Goal: Information Seeking & Learning: Learn about a topic

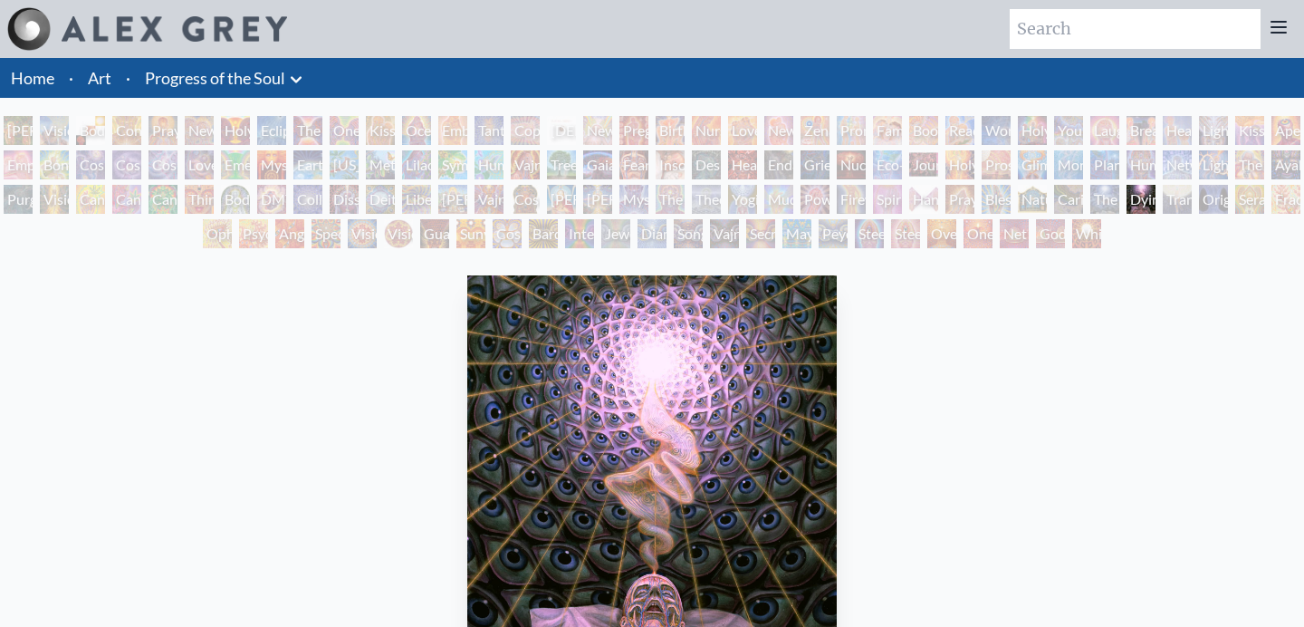
click at [685, 129] on div "Birth" at bounding box center [670, 130] width 29 height 29
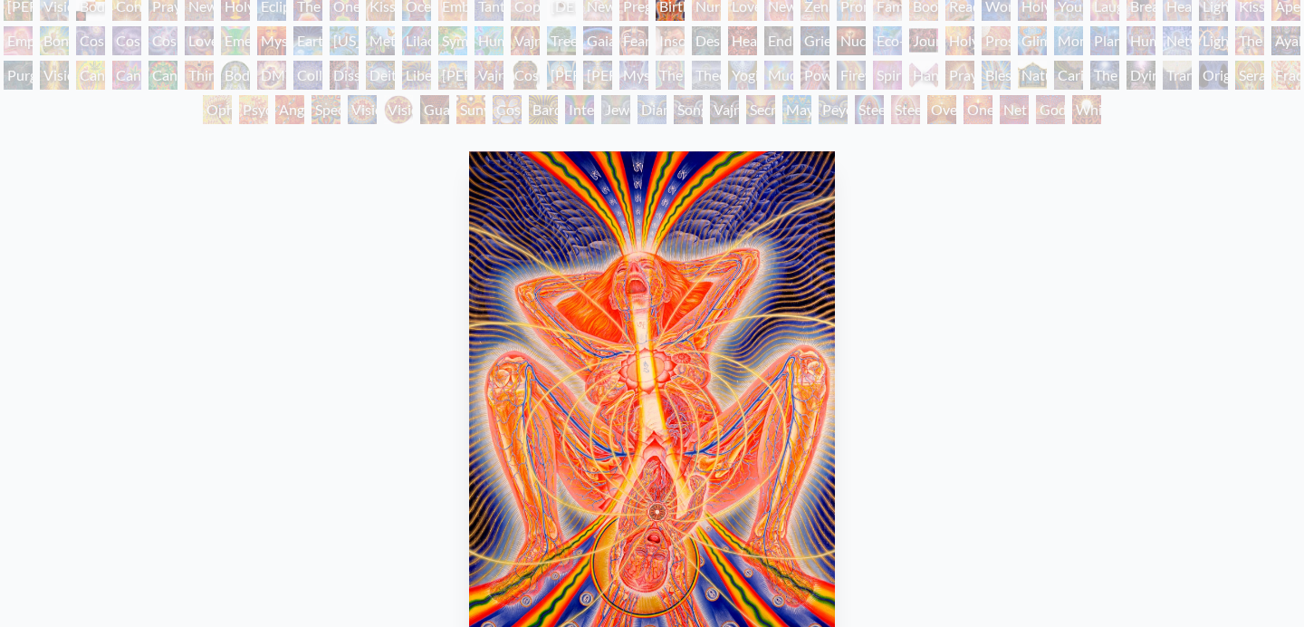
scroll to position [121, 0]
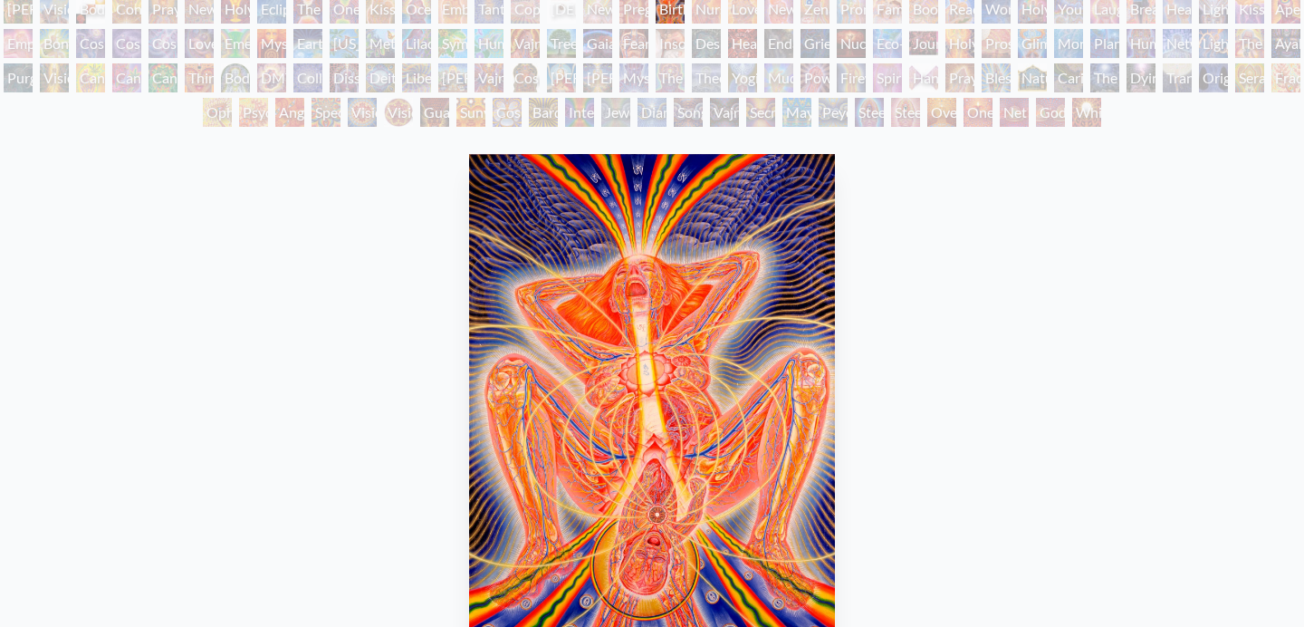
click at [709, 19] on div "Nursing" at bounding box center [706, 9] width 29 height 29
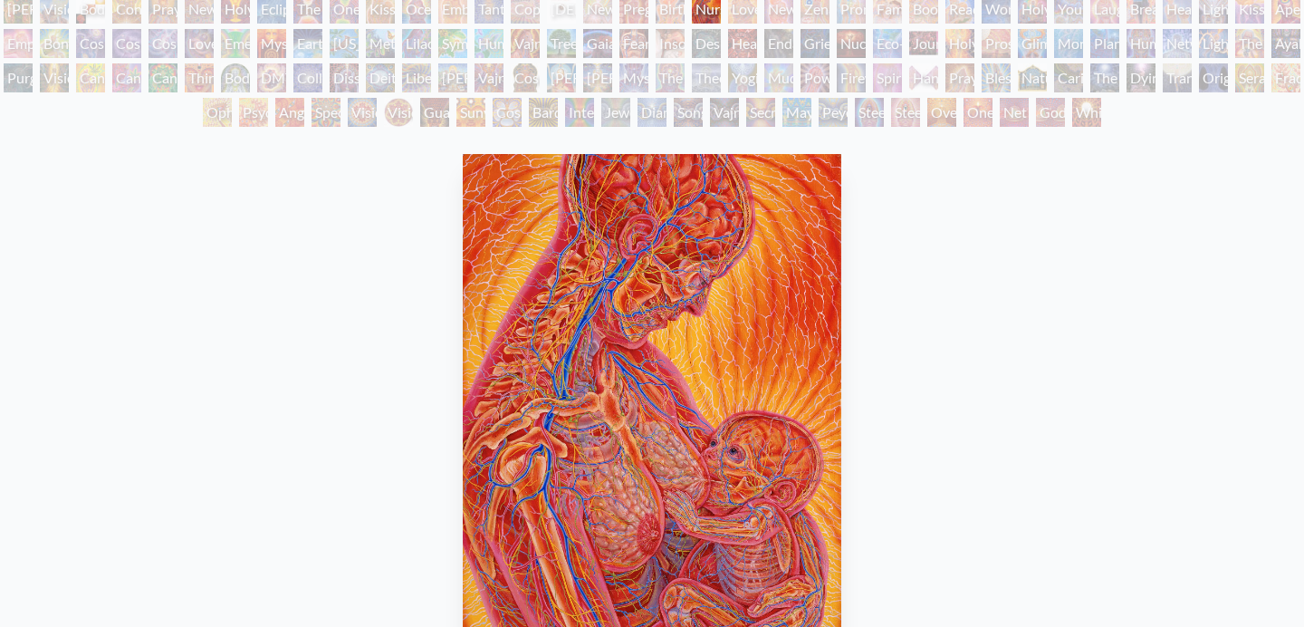
click at [780, 14] on div "New Family" at bounding box center [778, 9] width 29 height 29
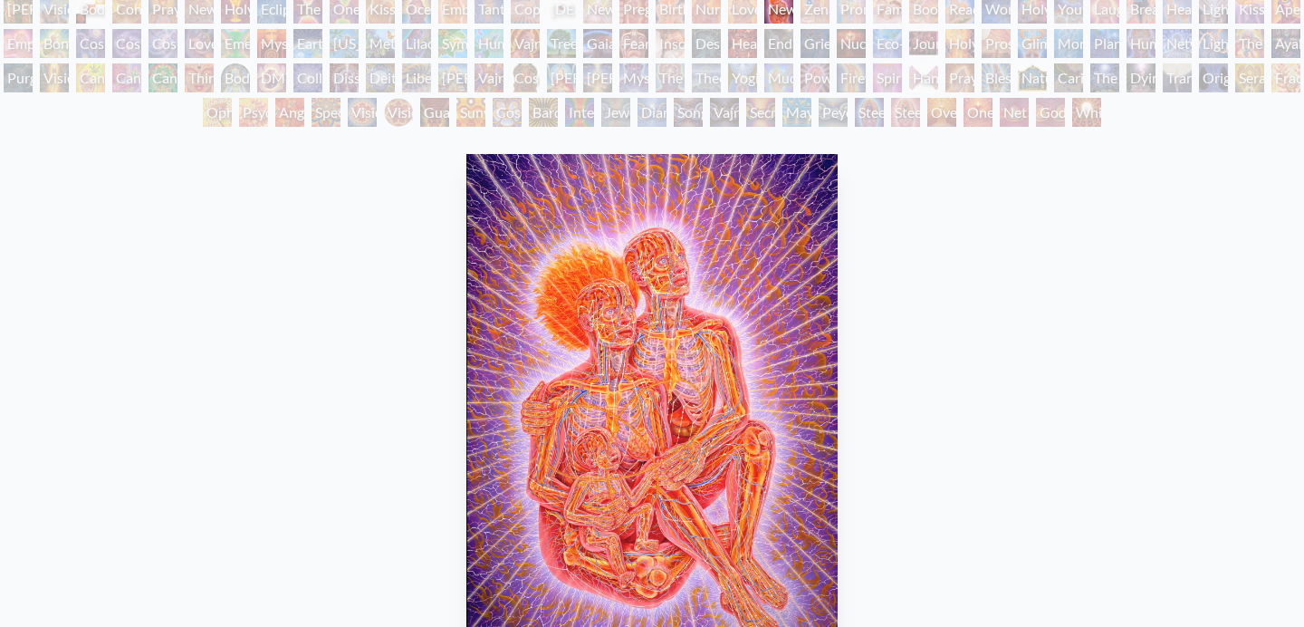
click at [793, 10] on div "New Family" at bounding box center [778, 9] width 29 height 29
click at [902, 16] on div "Family" at bounding box center [887, 9] width 29 height 29
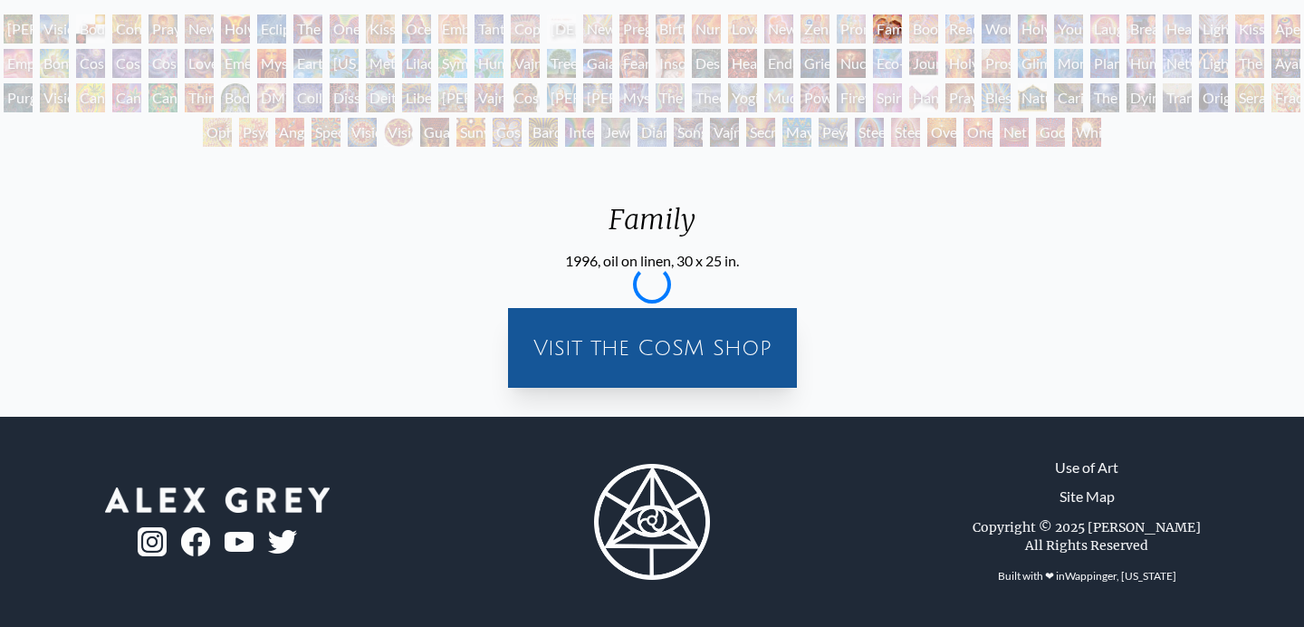
scroll to position [121, 0]
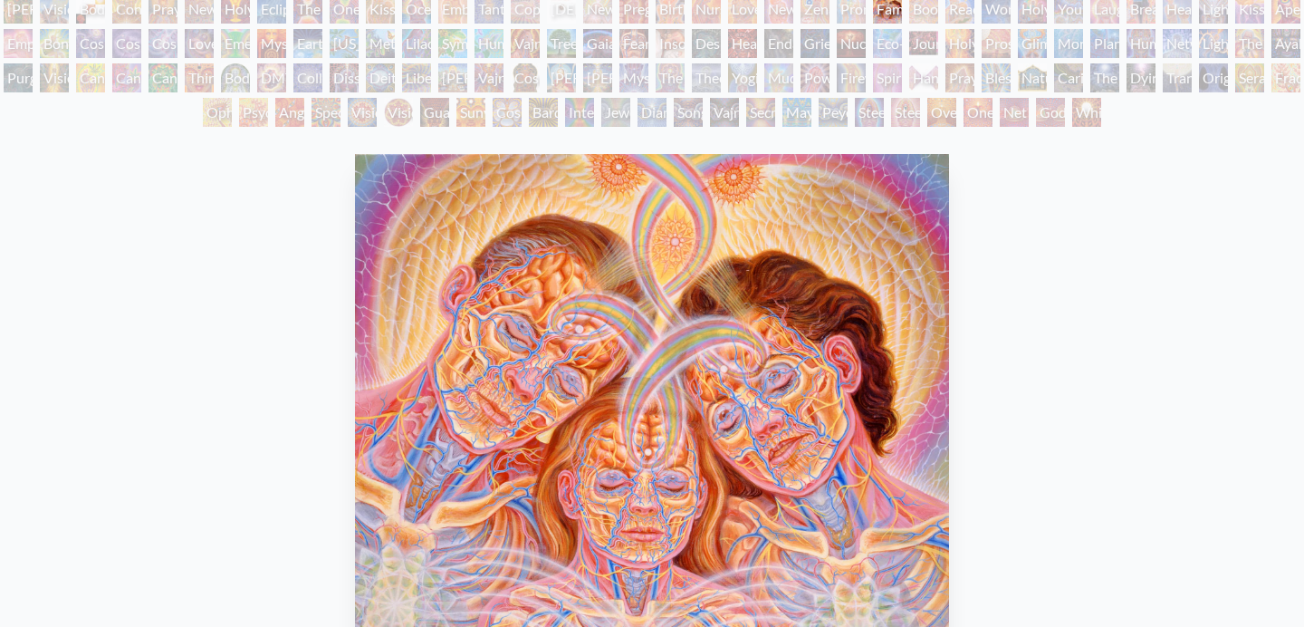
click at [993, 30] on div "Prostration" at bounding box center [996, 43] width 29 height 29
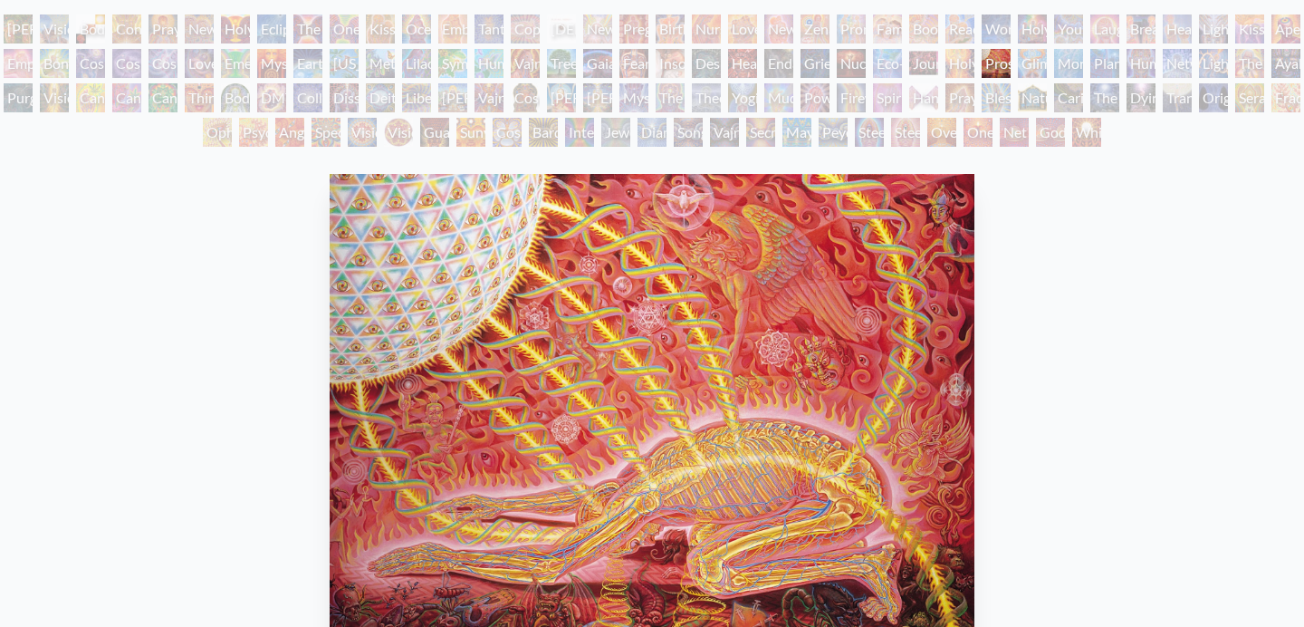
scroll to position [121, 0]
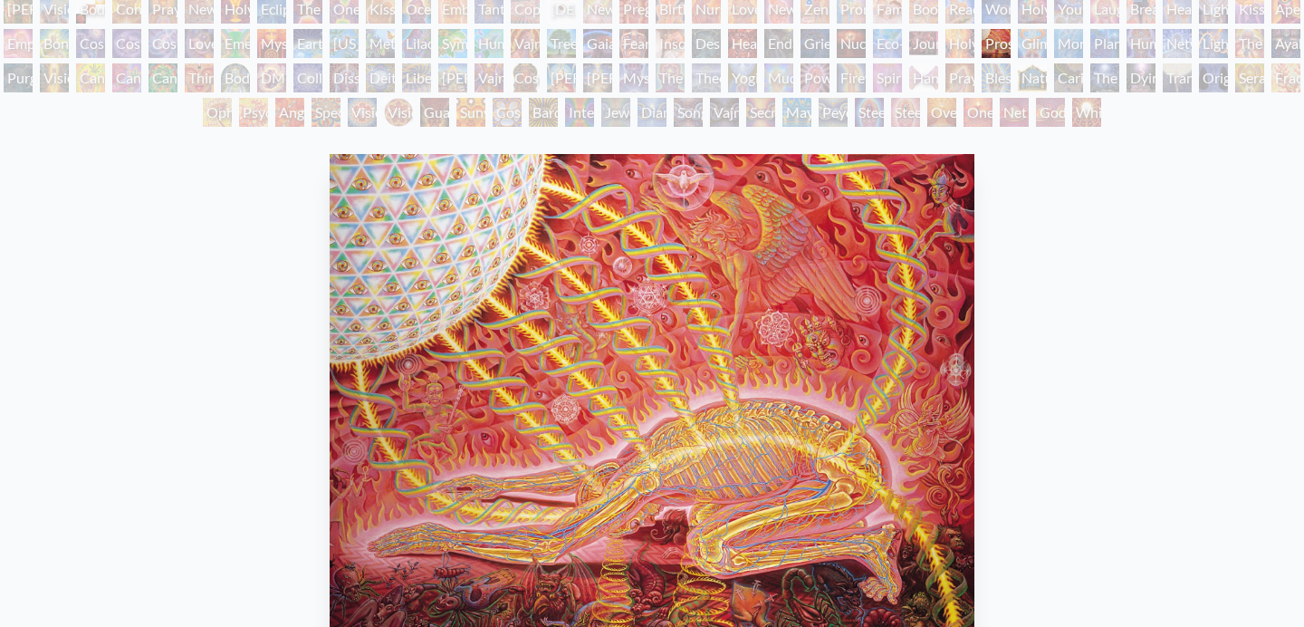
click at [866, 63] on div "Firewalking" at bounding box center [851, 77] width 29 height 29
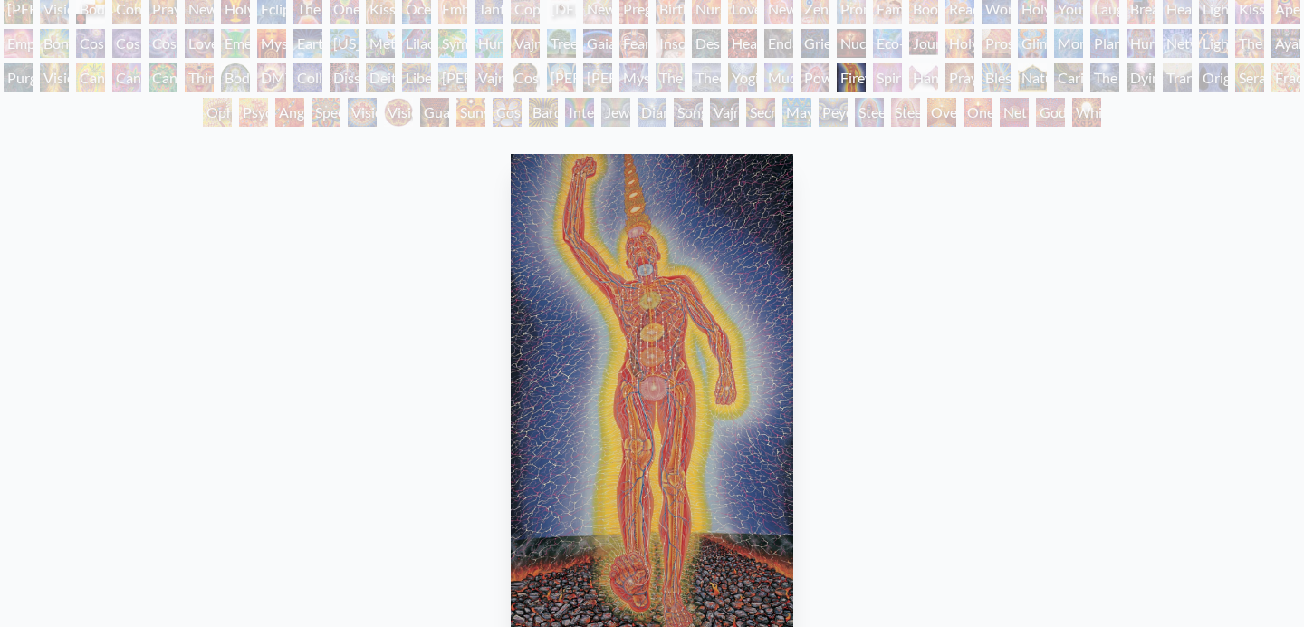
click at [721, 72] on div "Theologue" at bounding box center [706, 77] width 29 height 29
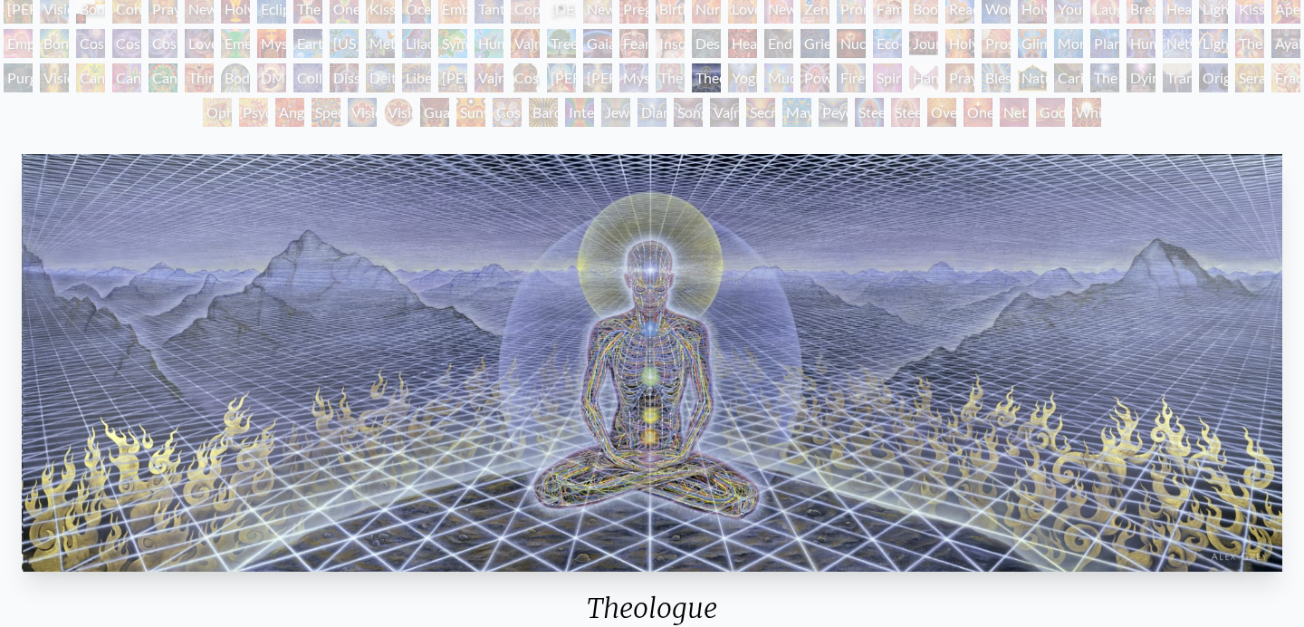
click at [625, 71] on div "Mystic Eye" at bounding box center [633, 77] width 29 height 29
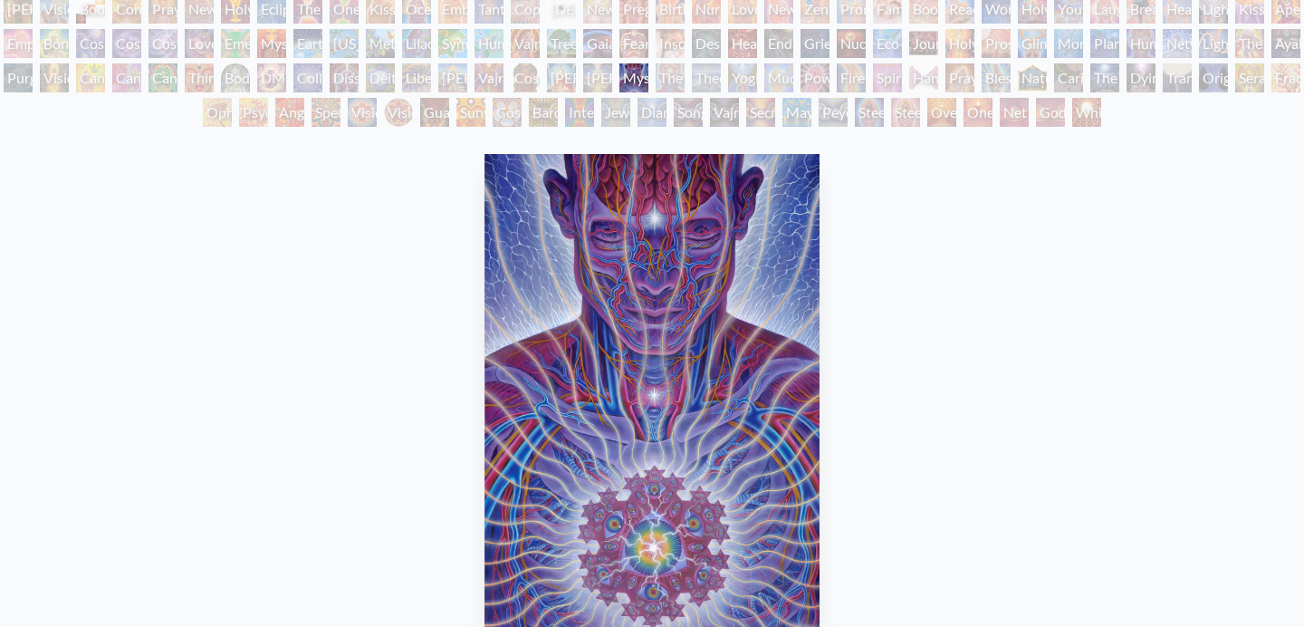
click at [538, 72] on div "Cosmic [DEMOGRAPHIC_DATA]" at bounding box center [525, 77] width 29 height 29
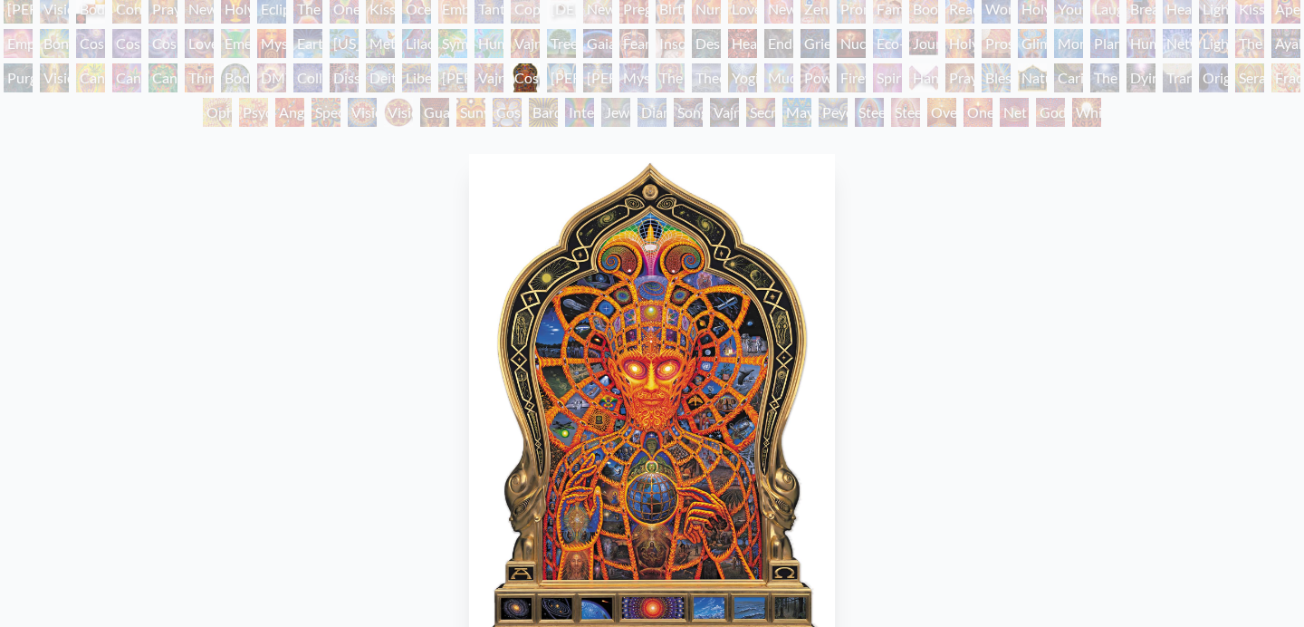
click at [436, 70] on div "Adam & Eve Visionary Origin of Language Body, Mind, Spirit Contemplation Prayin…" at bounding box center [652, 64] width 1304 height 138
click at [376, 68] on div "Adam & Eve Visionary Origin of Language Body, Mind, Spirit Contemplation Prayin…" at bounding box center [652, 64] width 1304 height 138
click at [377, 37] on div "Metamorphosis" at bounding box center [380, 43] width 29 height 29
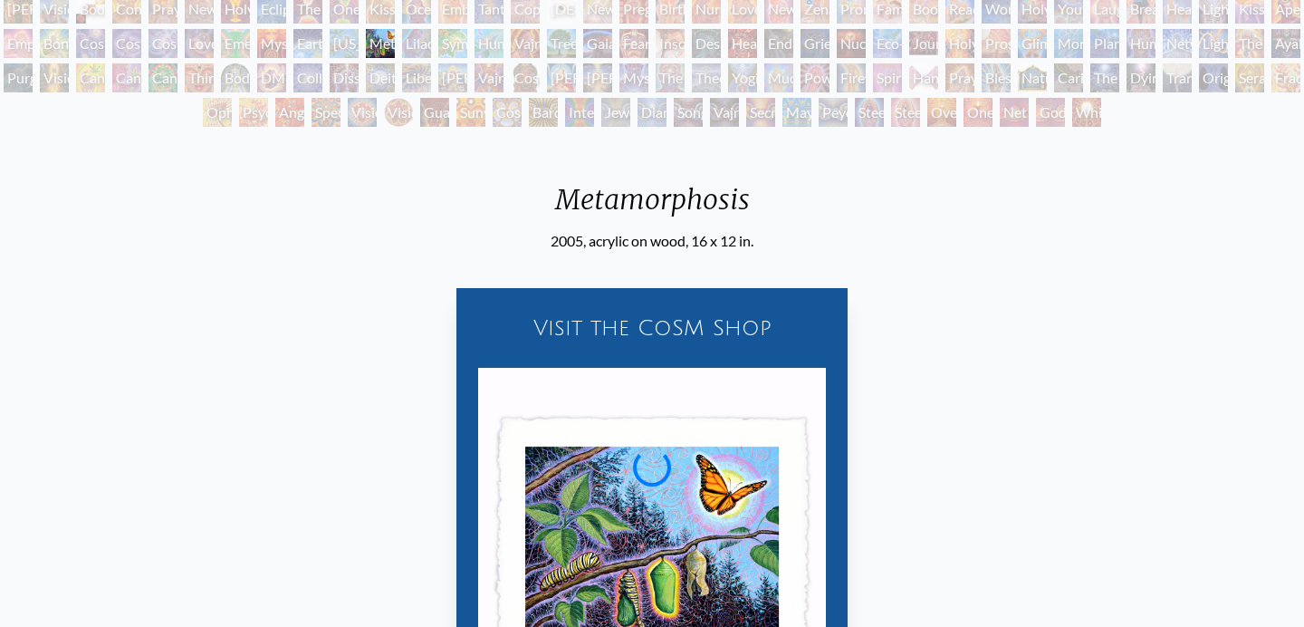
click at [349, 39] on div "[US_STATE] Song" at bounding box center [344, 43] width 29 height 29
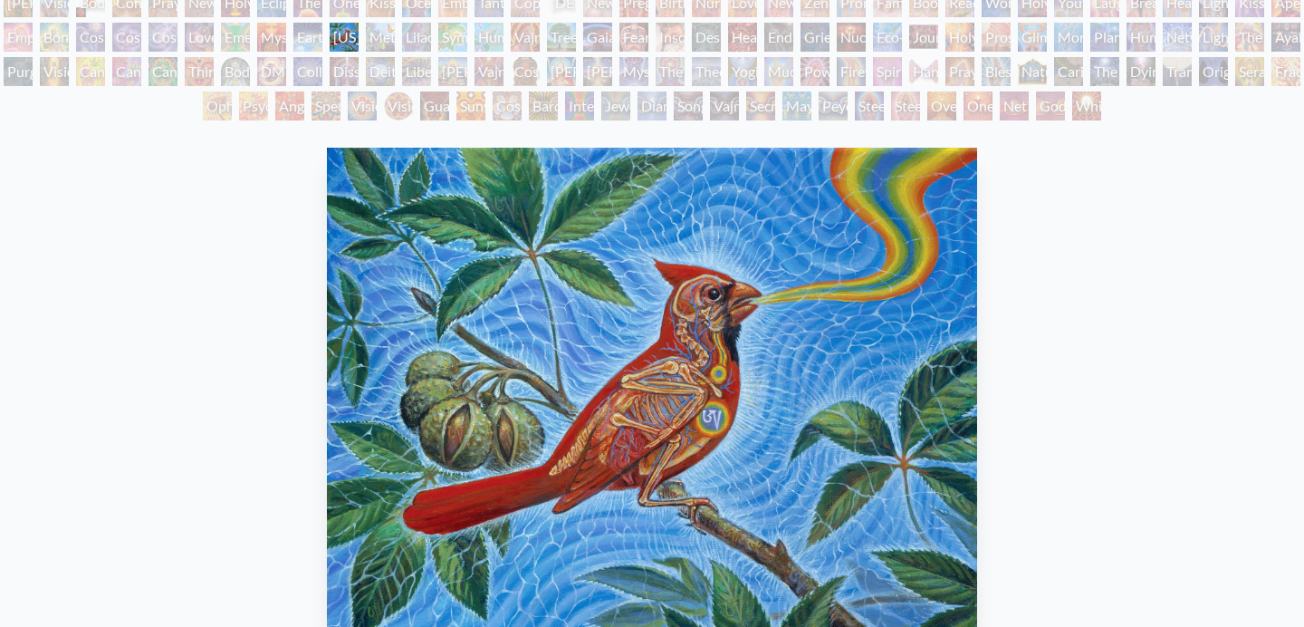
scroll to position [127, 0]
click at [250, 29] on div "Emerald Grail" at bounding box center [235, 38] width 29 height 29
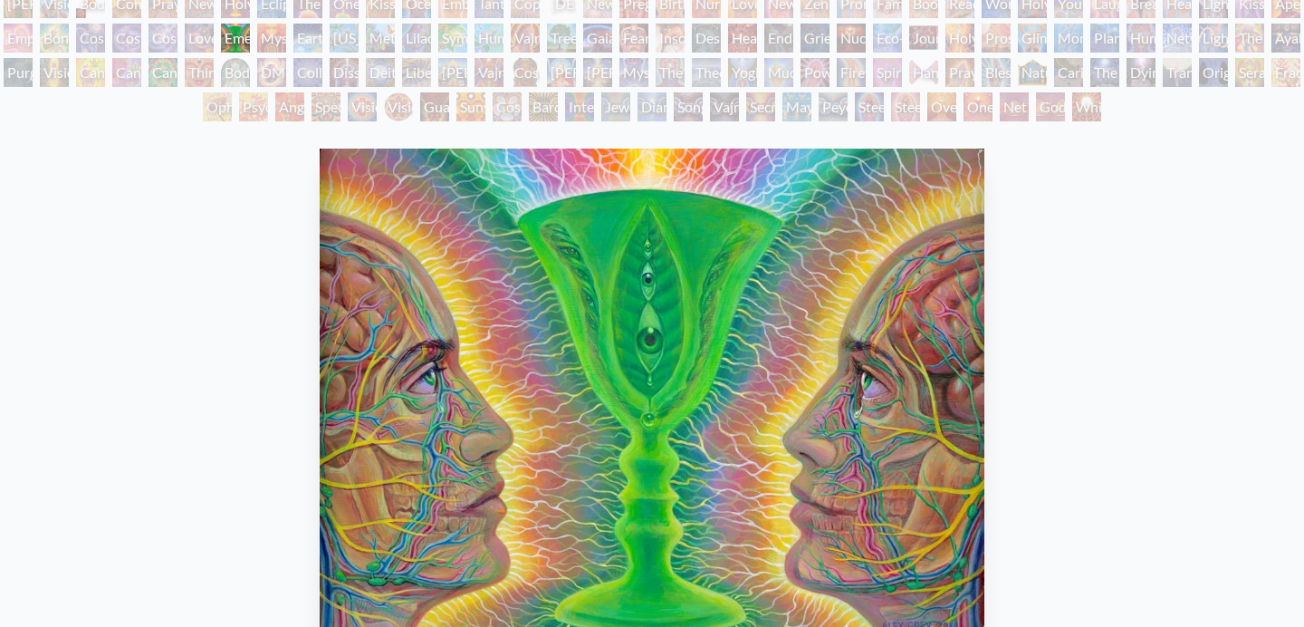
click at [121, 28] on div "Adam & Eve Visionary Origin of Language Body, Mind, Spirit Contemplation Prayin…" at bounding box center [652, 58] width 1304 height 138
click at [141, 33] on div "Cosmic Artist" at bounding box center [126, 38] width 29 height 29
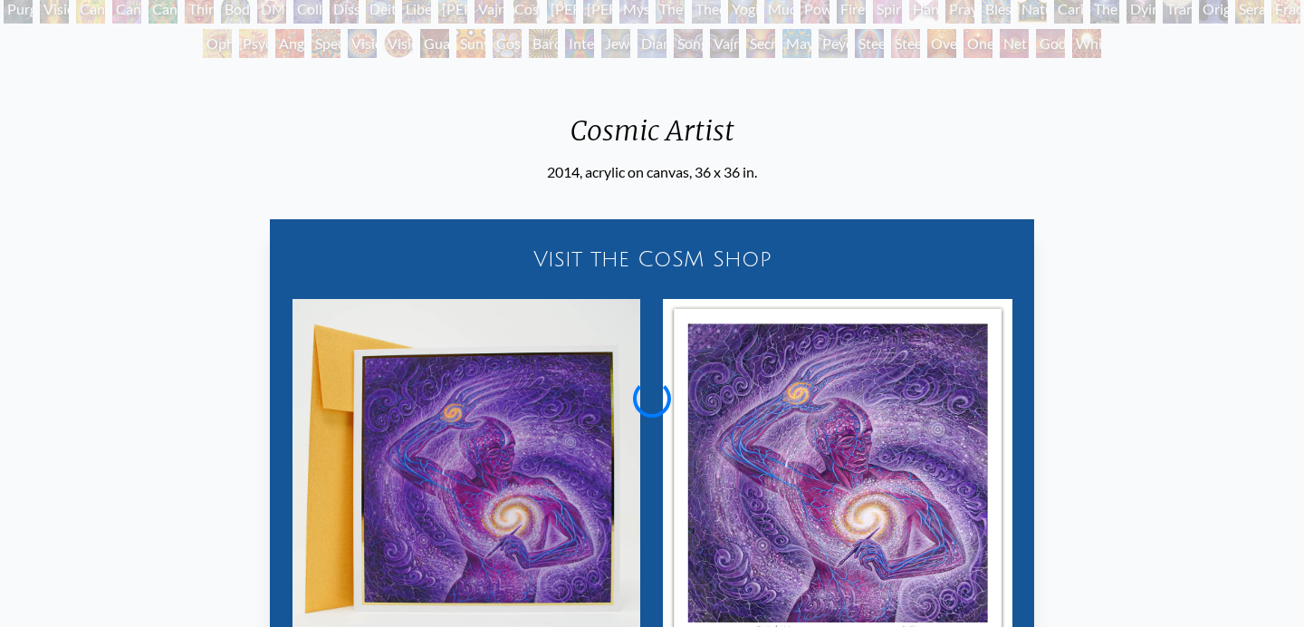
scroll to position [219, 0]
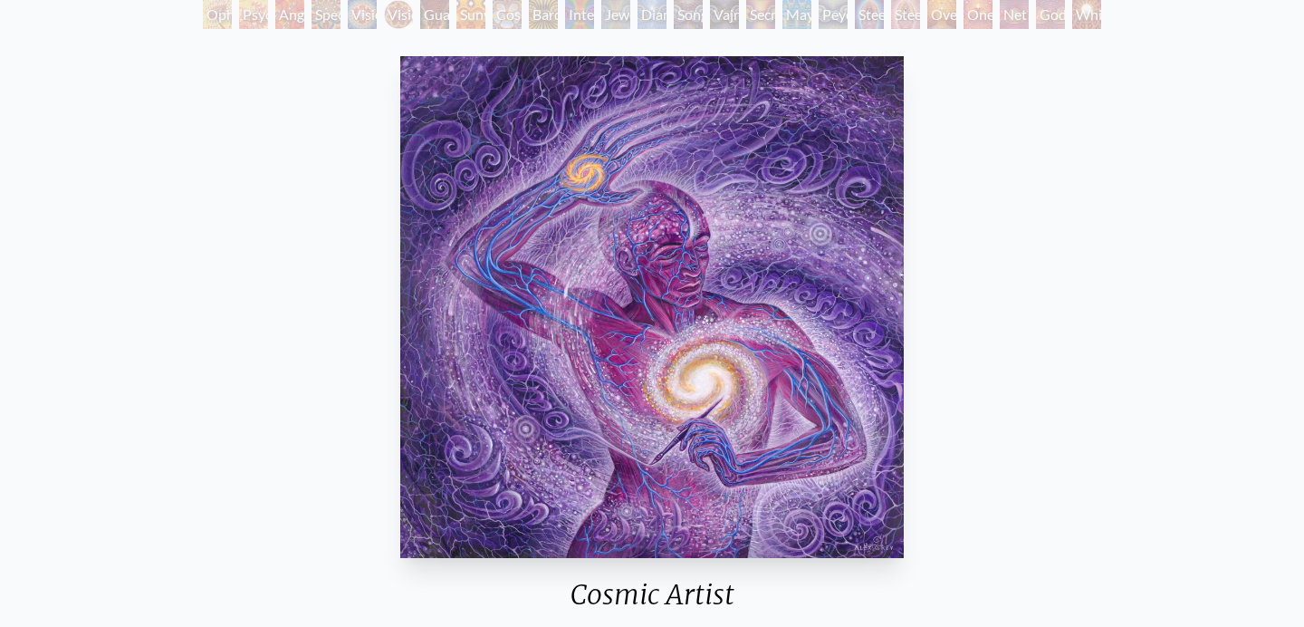
click at [268, 11] on div "Psychomicrograph of a Fractal Paisley Cherub Feather Tip" at bounding box center [253, 14] width 29 height 29
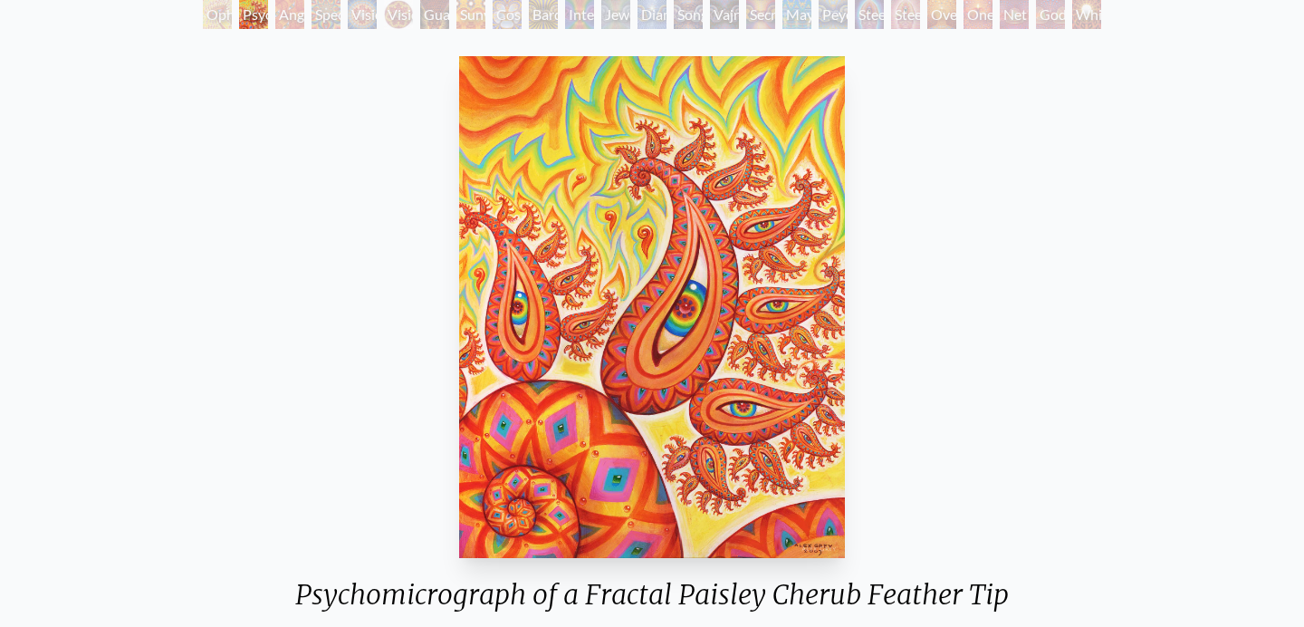
click at [449, 15] on div "Guardian of Infinite Vision" at bounding box center [434, 14] width 29 height 29
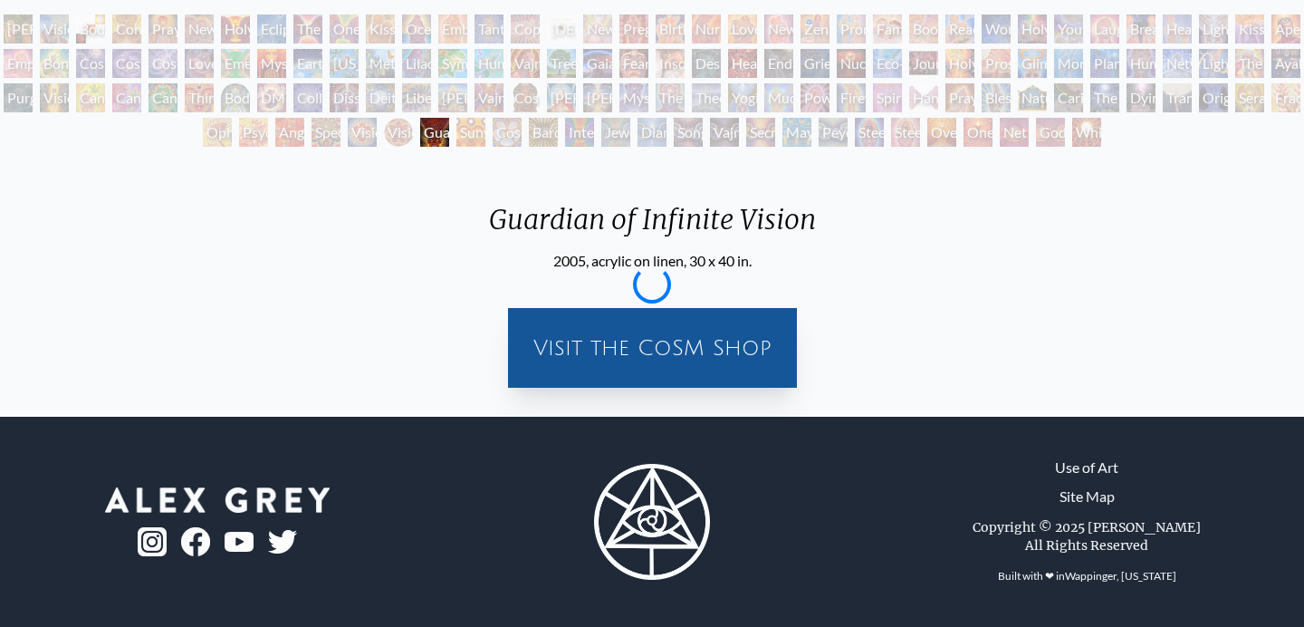
scroll to position [219, 0]
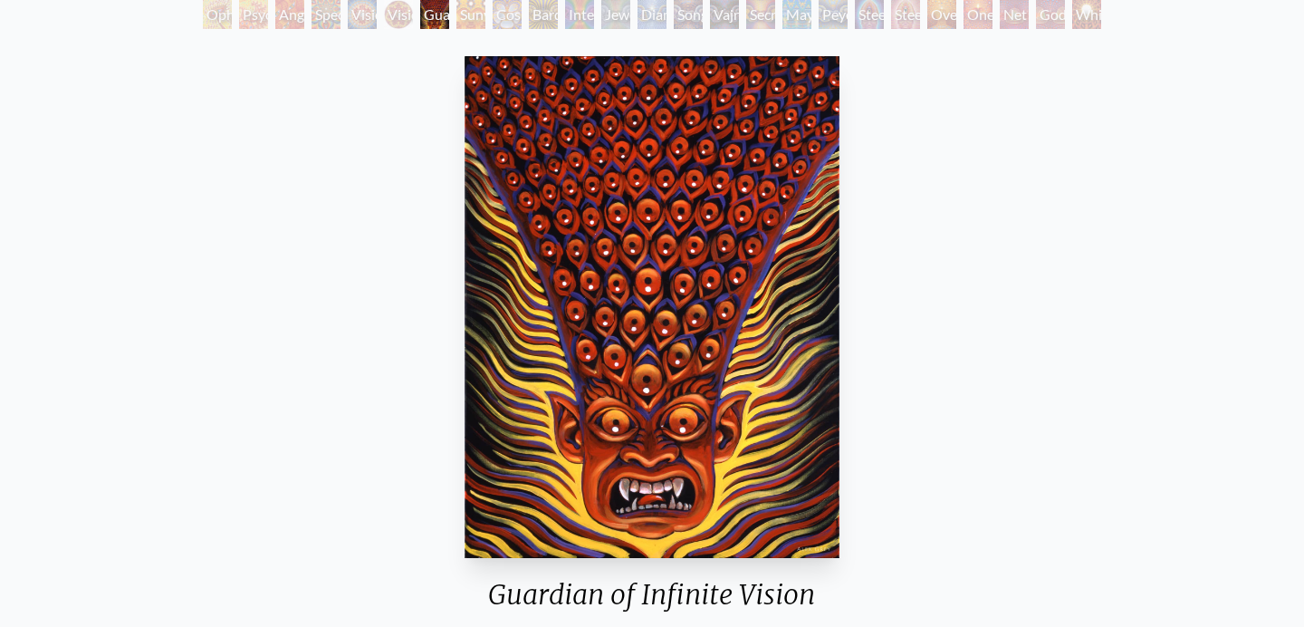
click at [819, 12] on div "Peyote Being" at bounding box center [833, 14] width 29 height 29
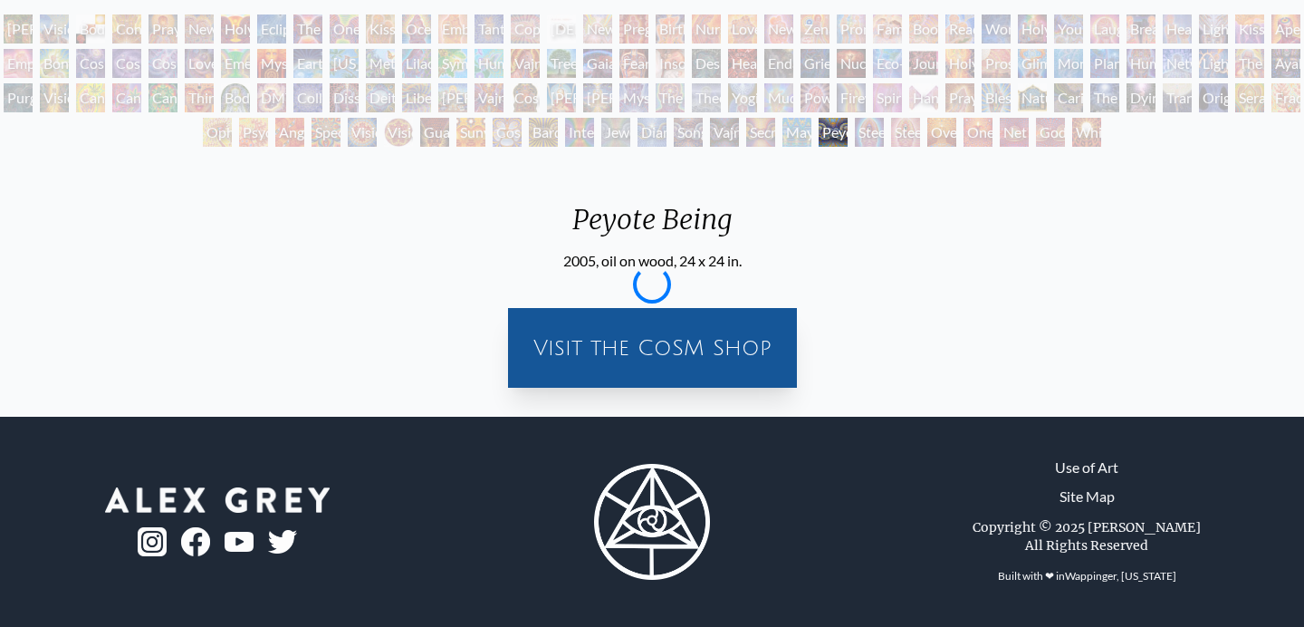
scroll to position [219, 0]
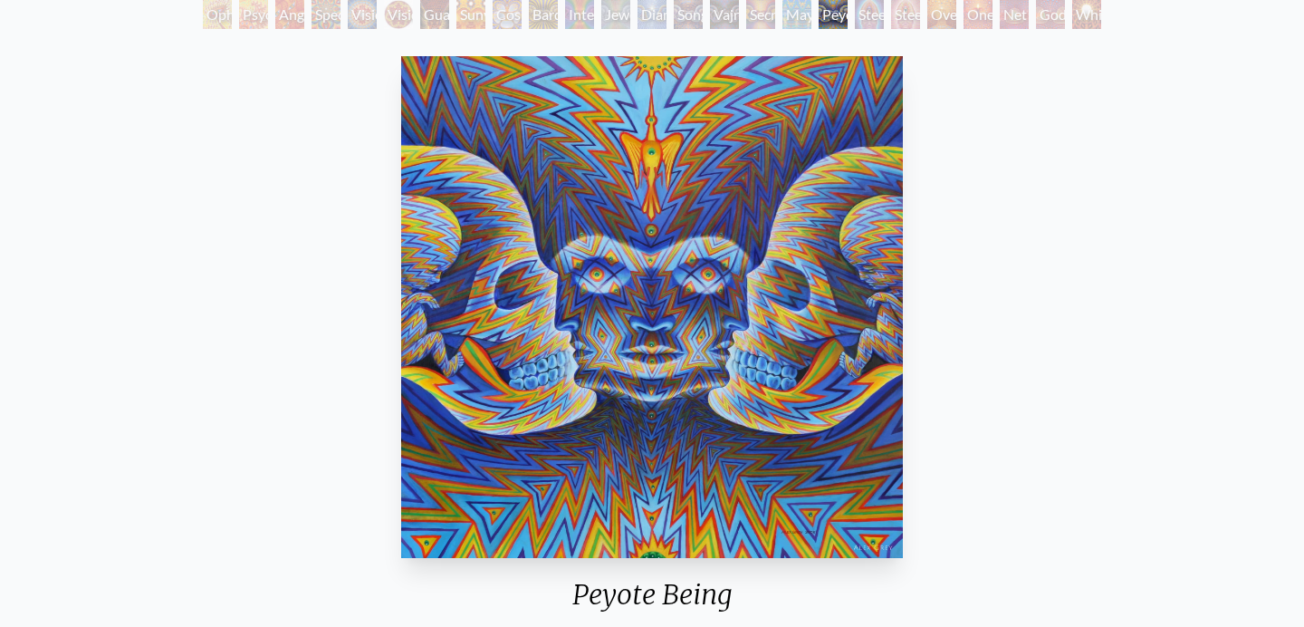
click at [964, 20] on div "One" at bounding box center [978, 14] width 29 height 29
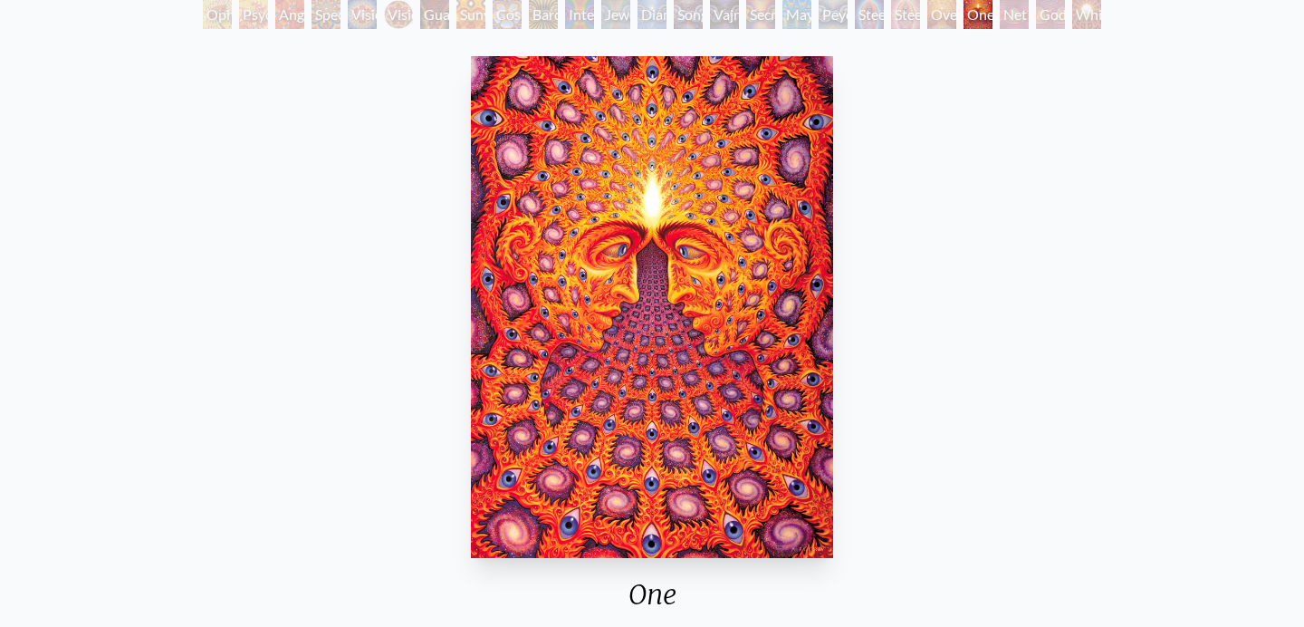
click at [1029, 15] on div "Net of Being" at bounding box center [1014, 14] width 29 height 29
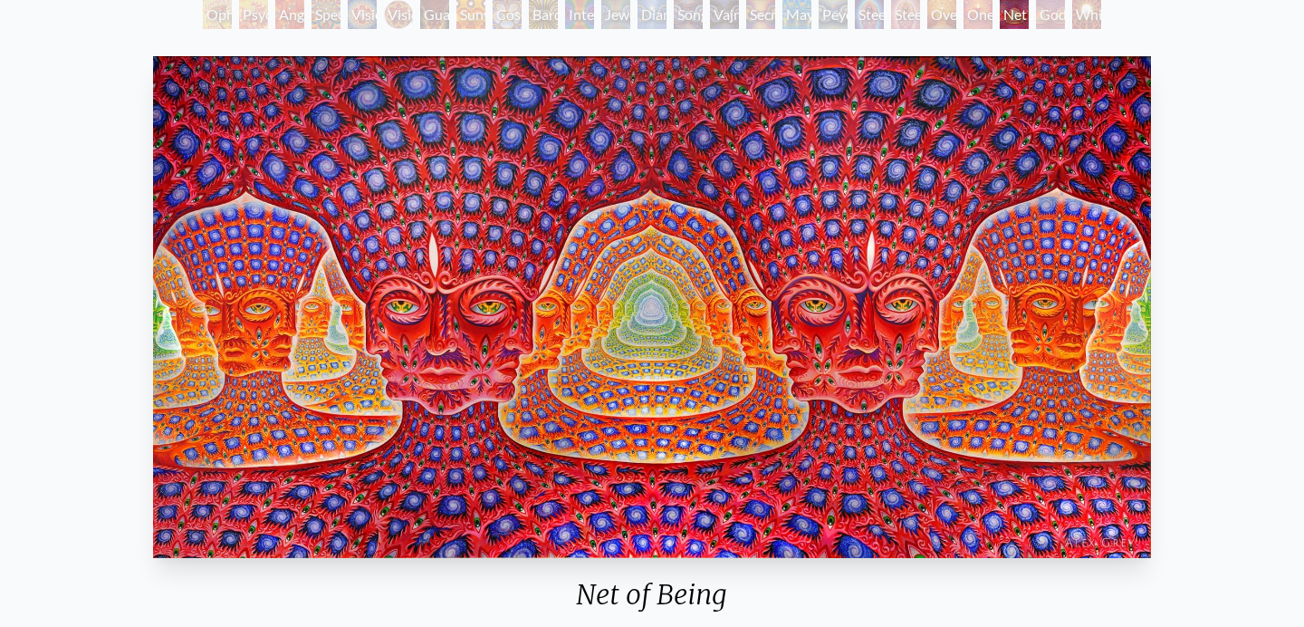
click at [1077, 13] on div "White Light" at bounding box center [1086, 14] width 29 height 29
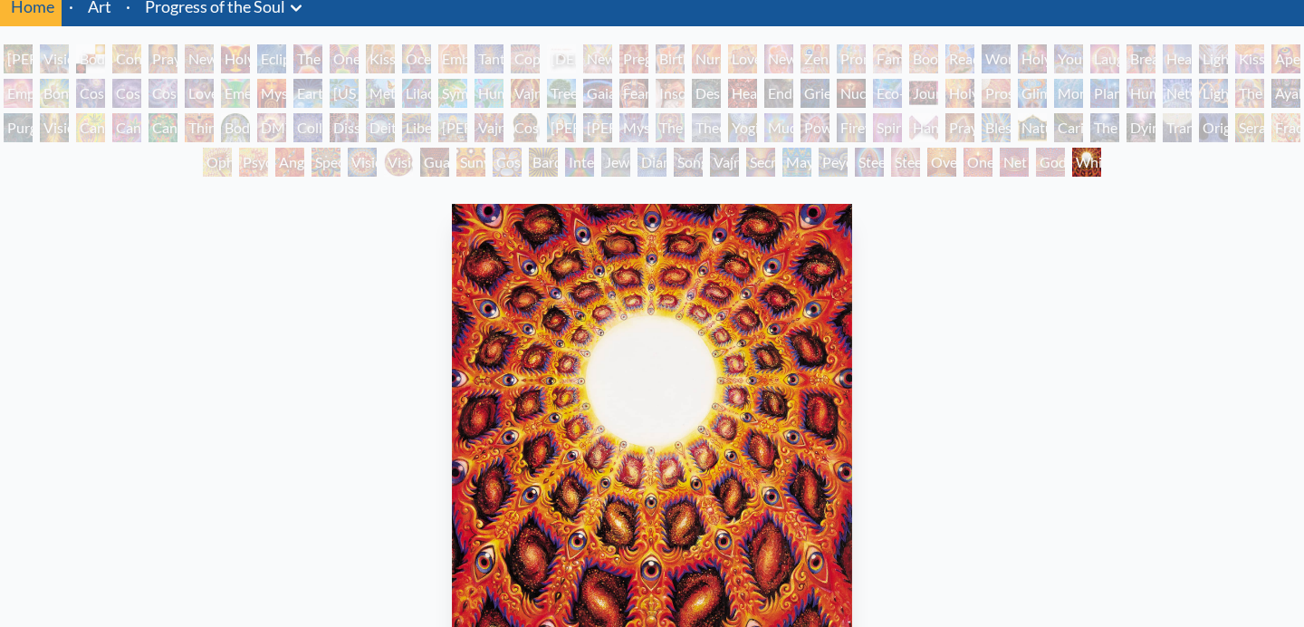
scroll to position [72, 0]
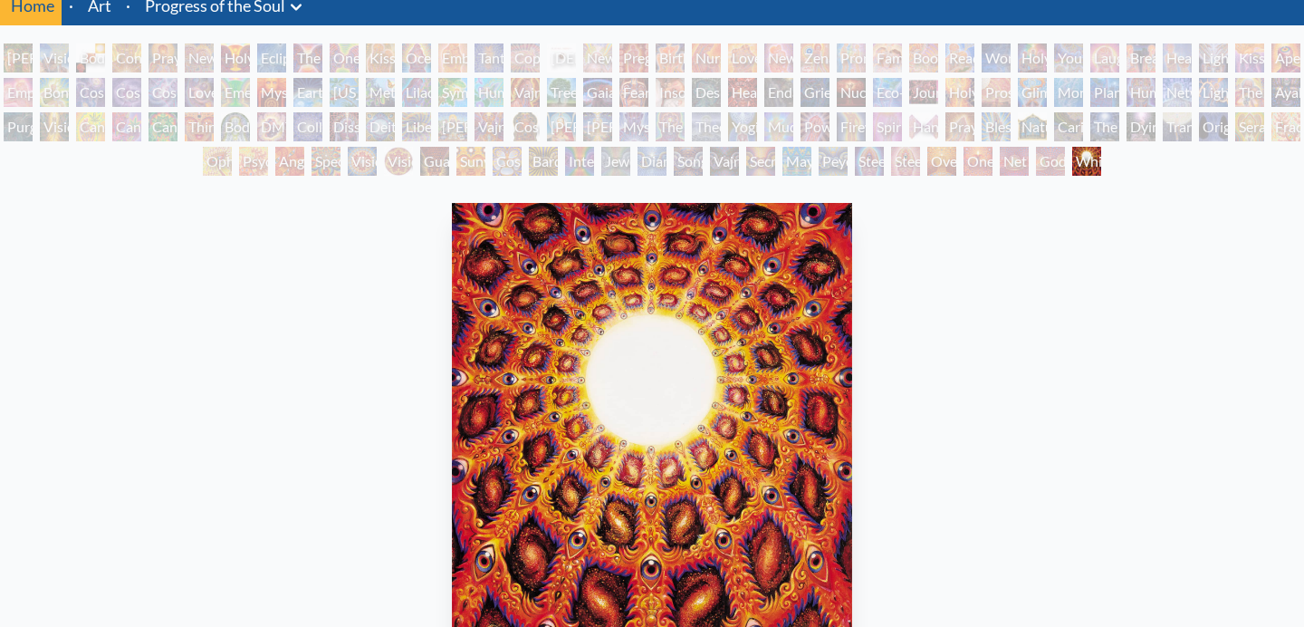
click at [1083, 109] on div "Adam & Eve Visionary Origin of Language Body, Mind, Spirit Contemplation Prayin…" at bounding box center [652, 112] width 1304 height 138
click at [1076, 115] on div "Caring" at bounding box center [1068, 126] width 29 height 29
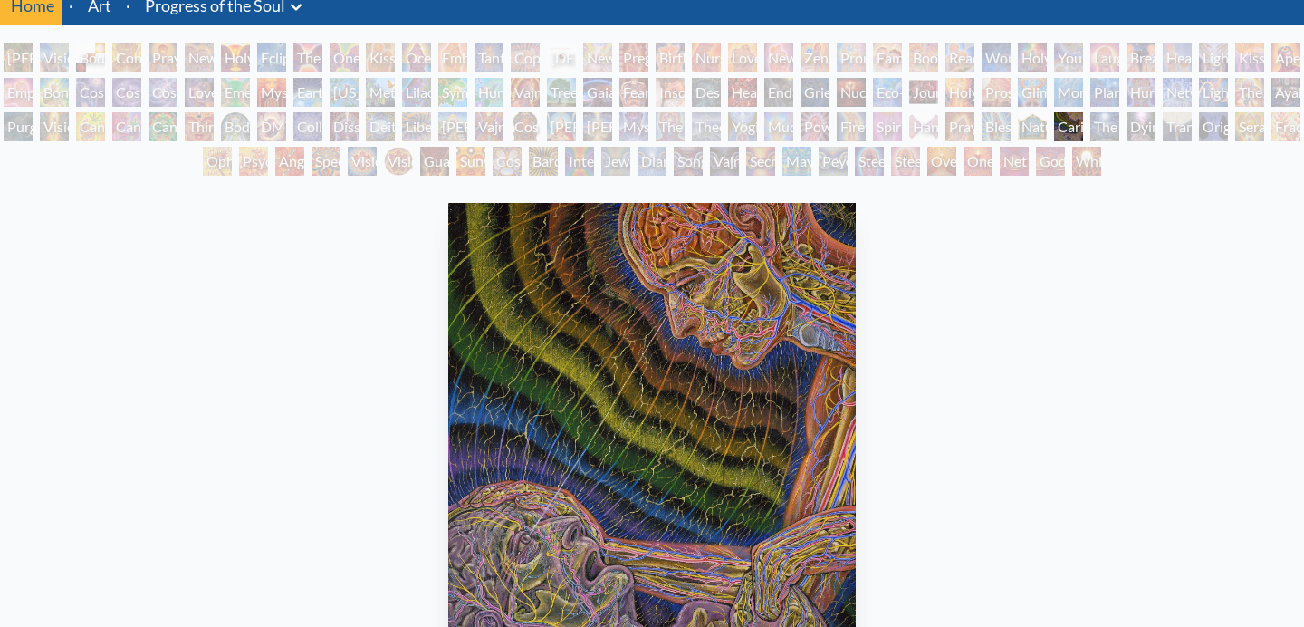
click at [1150, 119] on div "Dying" at bounding box center [1141, 126] width 29 height 29
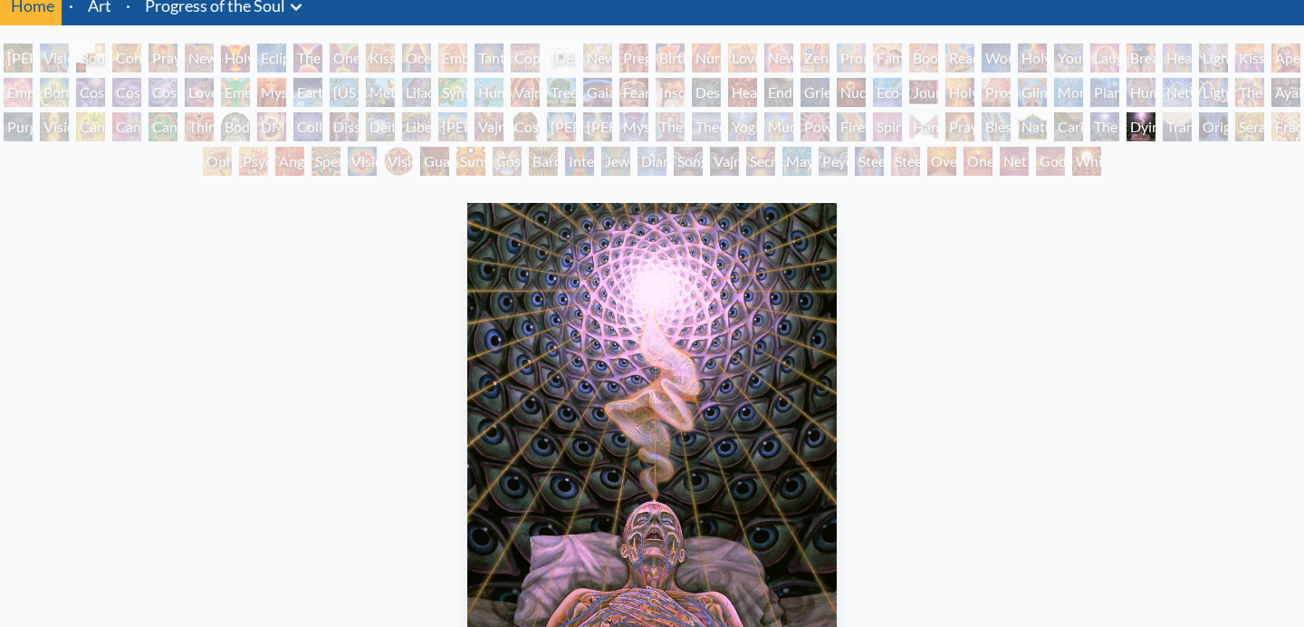
click at [1192, 120] on div "Transfiguration" at bounding box center [1177, 126] width 29 height 29
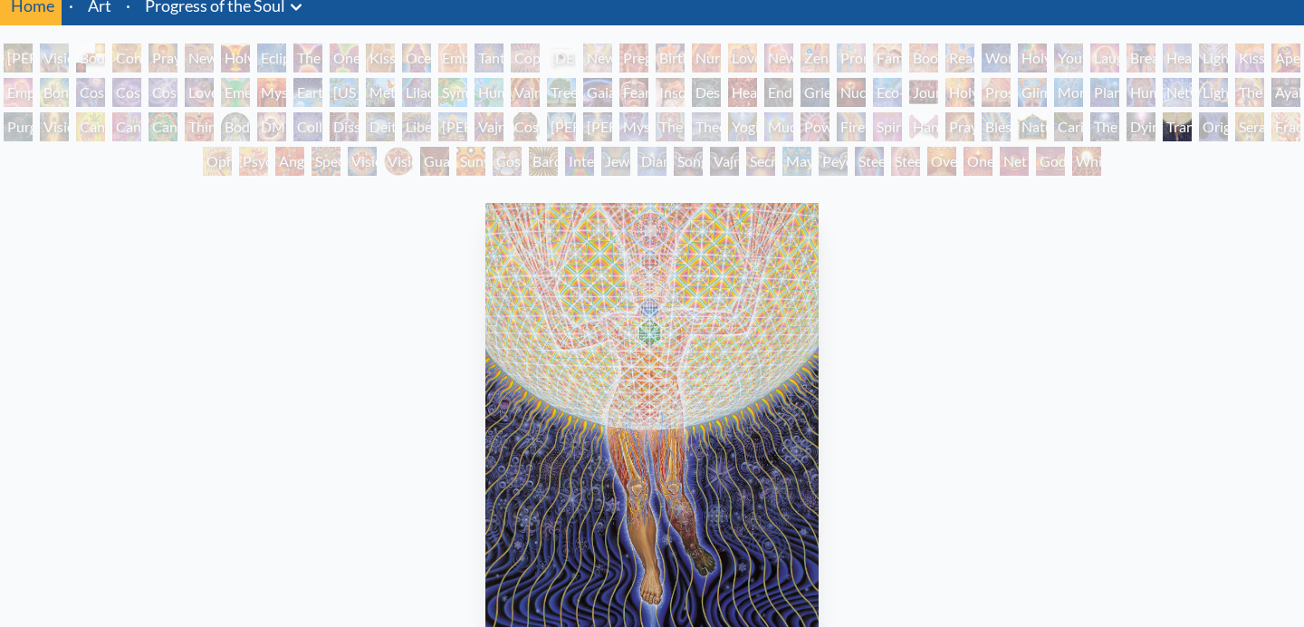
click at [1192, 120] on div "Transfiguration" at bounding box center [1177, 126] width 29 height 29
click at [1228, 100] on div "Lightworker" at bounding box center [1213, 92] width 29 height 29
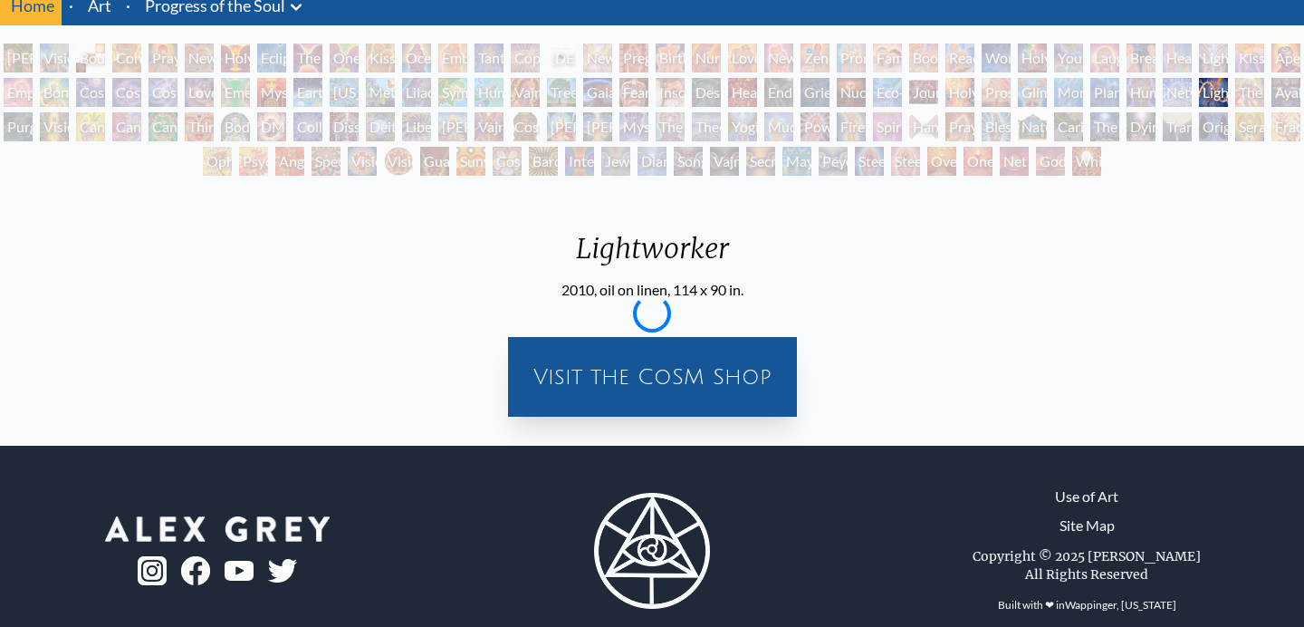
click at [1177, 93] on div "Networks" at bounding box center [1177, 92] width 29 height 29
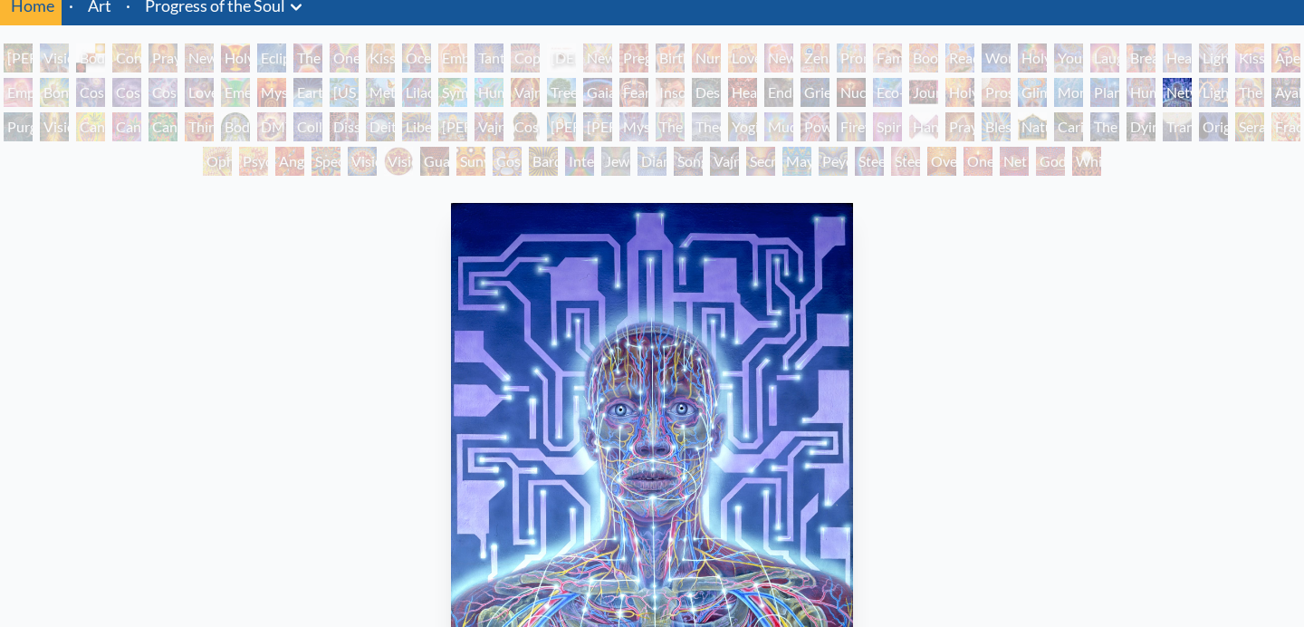
click at [1156, 45] on div "Breathing" at bounding box center [1141, 57] width 29 height 29
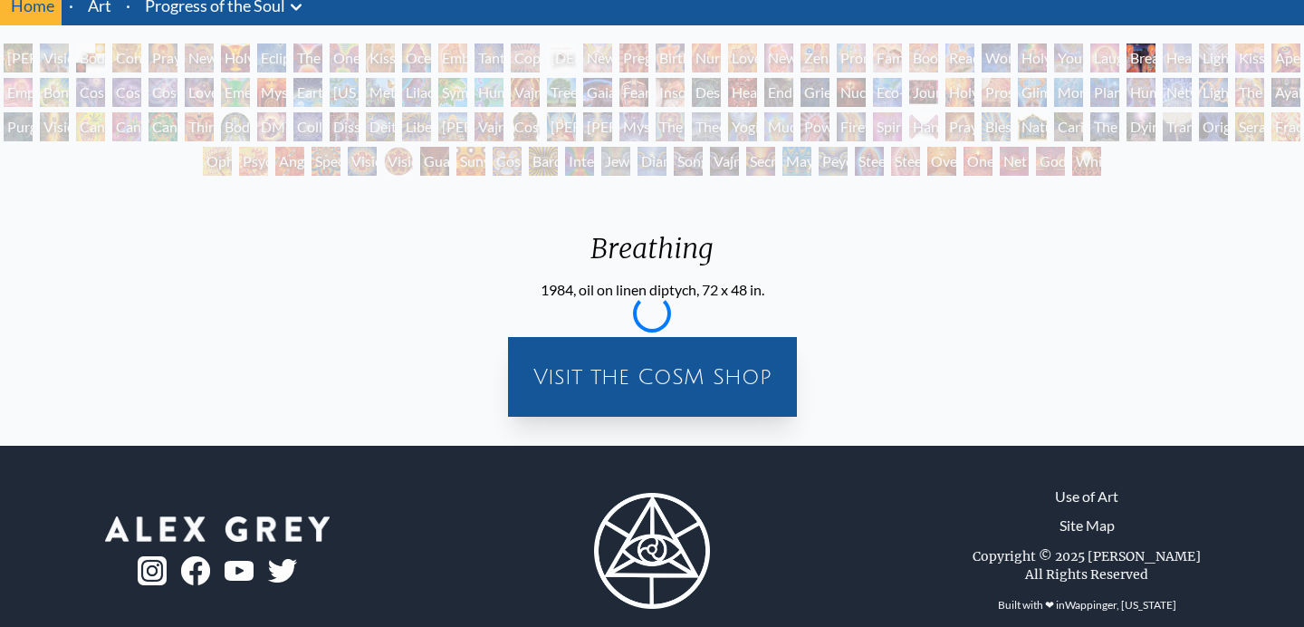
click at [1228, 57] on div "Lightweaver" at bounding box center [1213, 57] width 29 height 29
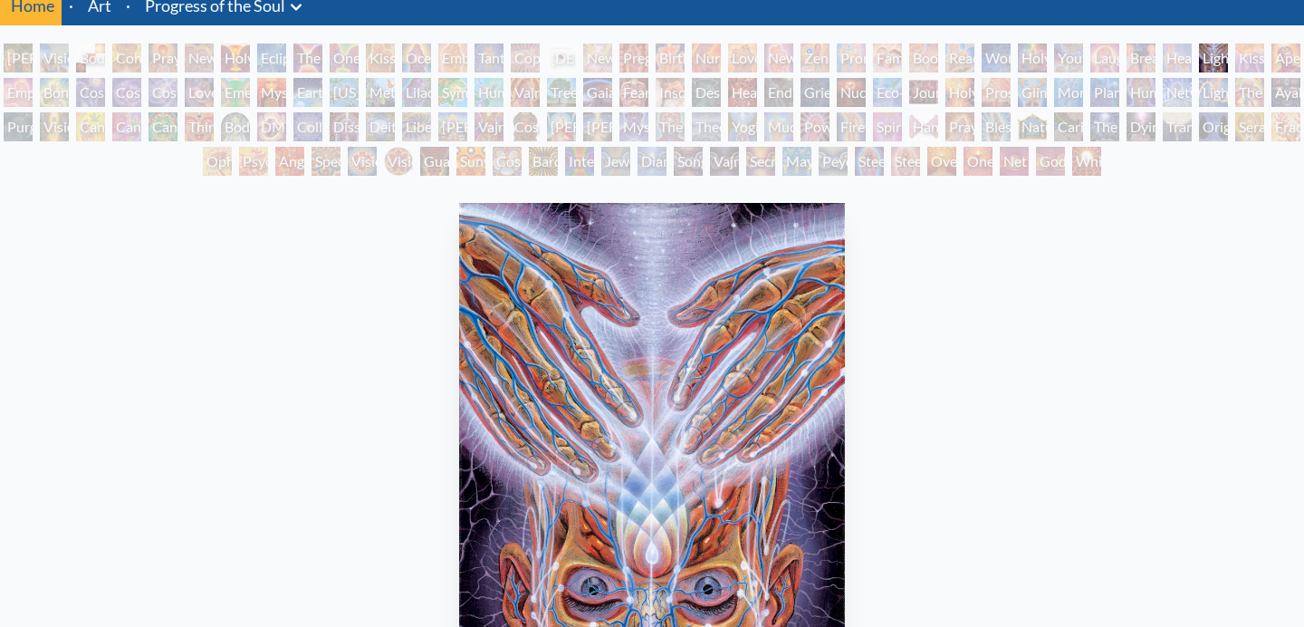
click at [1083, 58] on div "Young & Old" at bounding box center [1068, 57] width 29 height 29
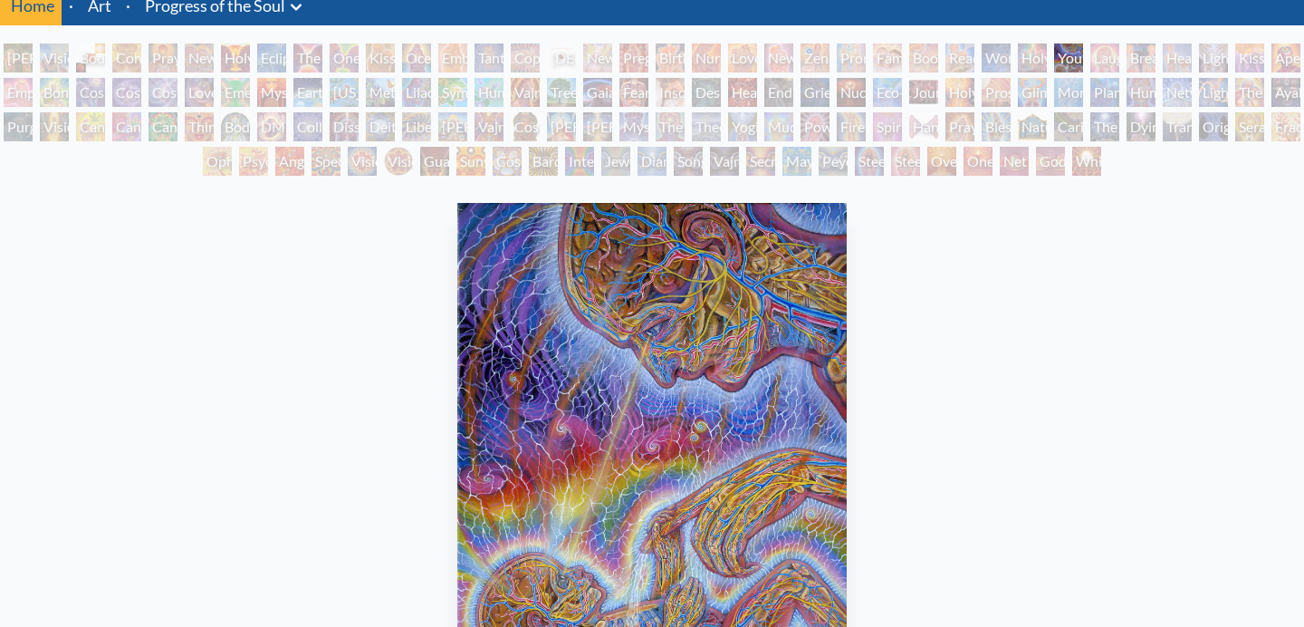
click at [979, 56] on div "Adam & Eve Visionary Origin of Language Body, Mind, Spirit Contemplation Prayin…" at bounding box center [652, 112] width 1304 height 138
click at [869, 49] on div "Adam & Eve Visionary Origin of Language Body, Mind, Spirit Contemplation Prayin…" at bounding box center [652, 112] width 1304 height 138
click at [900, 51] on div "Family" at bounding box center [887, 57] width 29 height 29
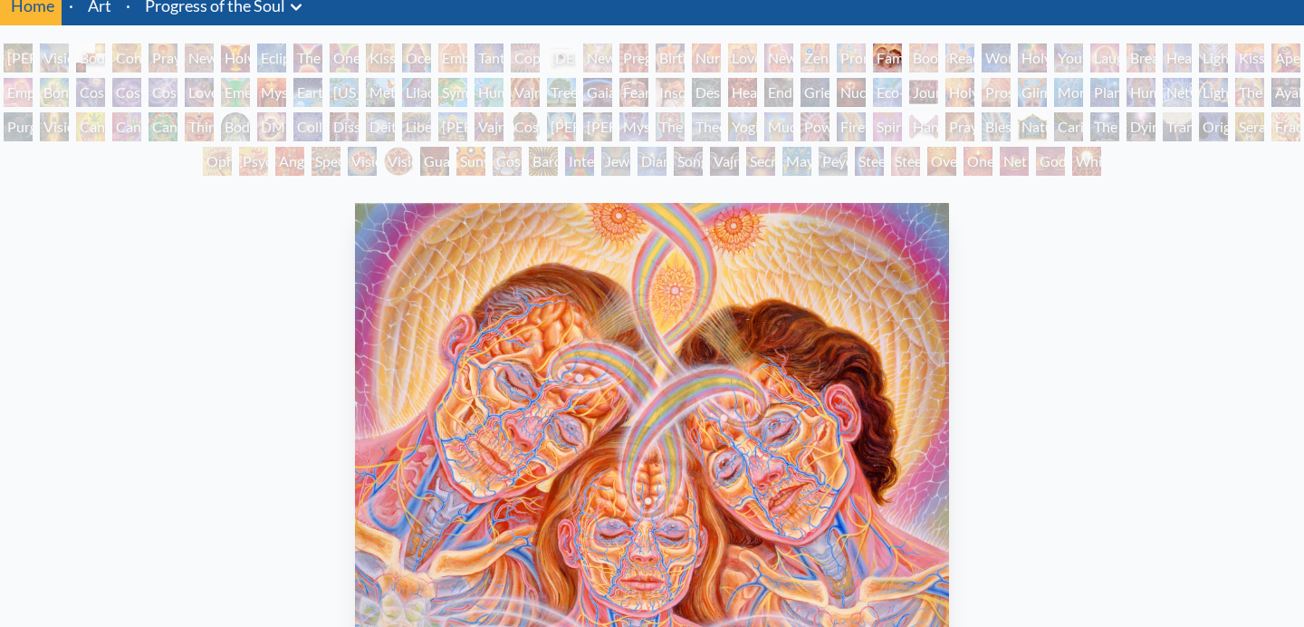
click at [938, 53] on div "Boo-boo" at bounding box center [923, 57] width 29 height 29
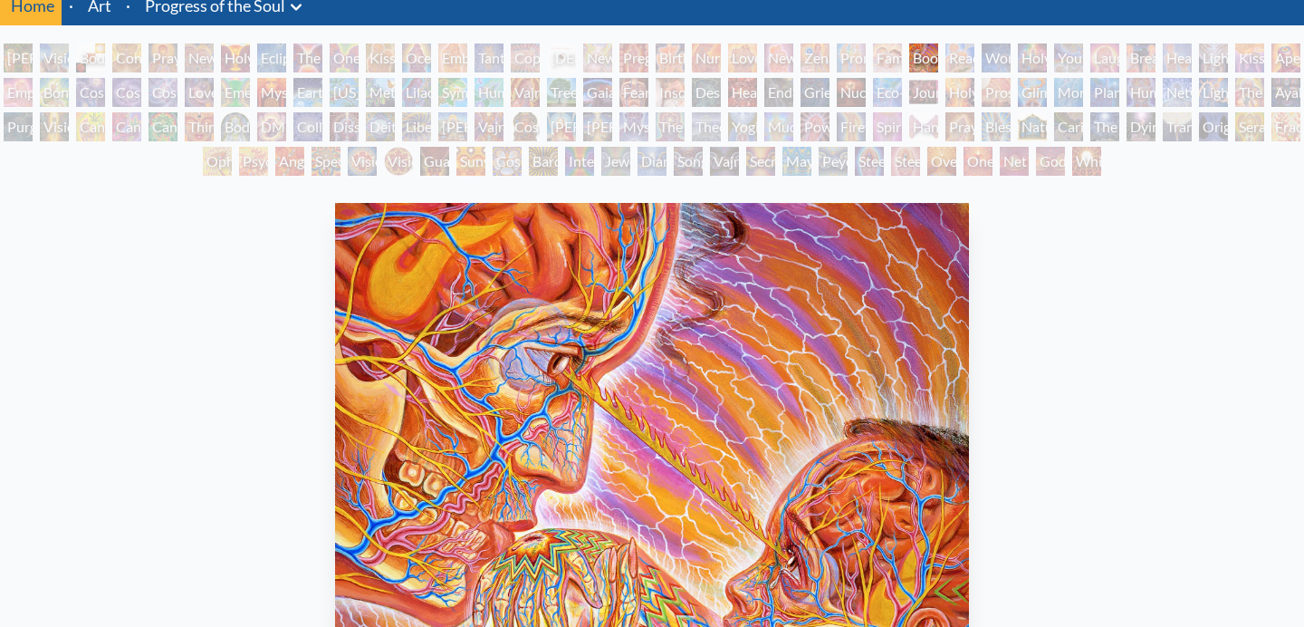
click at [820, 50] on div "Zena Lotus" at bounding box center [815, 57] width 29 height 29
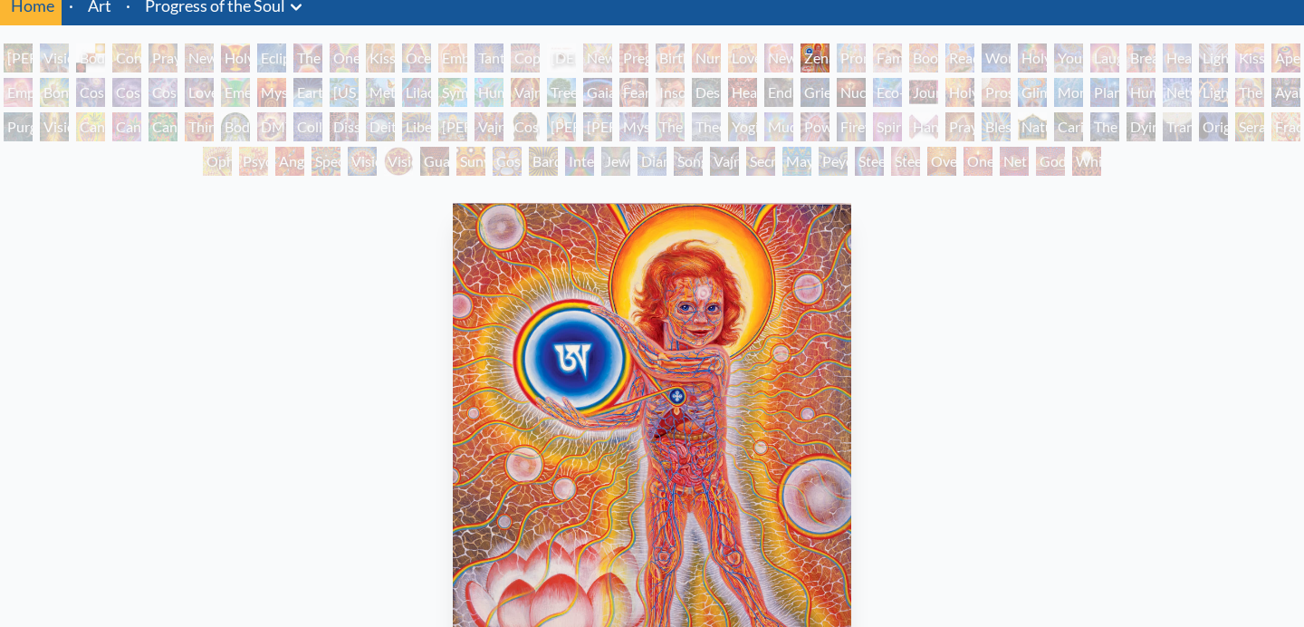
click at [764, 54] on div "Adam & Eve Visionary Origin of Language Body, Mind, Spirit Contemplation Prayin…" at bounding box center [652, 112] width 1304 height 138
click at [793, 55] on div "New Family" at bounding box center [778, 57] width 29 height 29
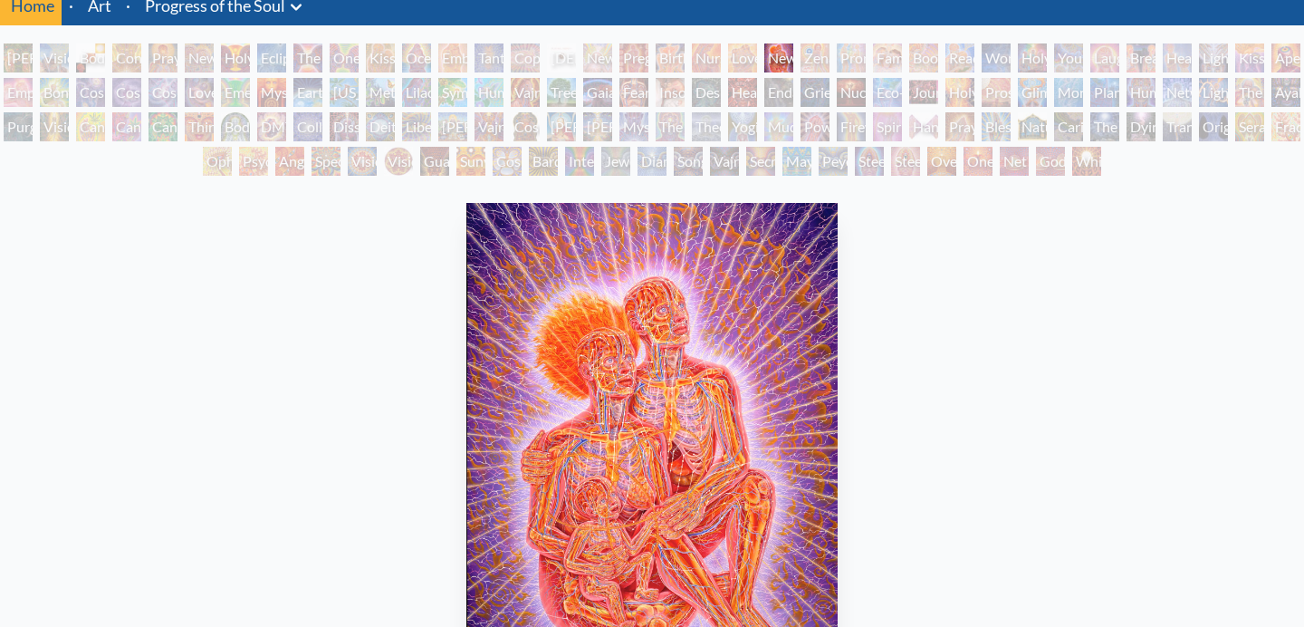
click at [864, 56] on div "Promise" at bounding box center [851, 57] width 29 height 29
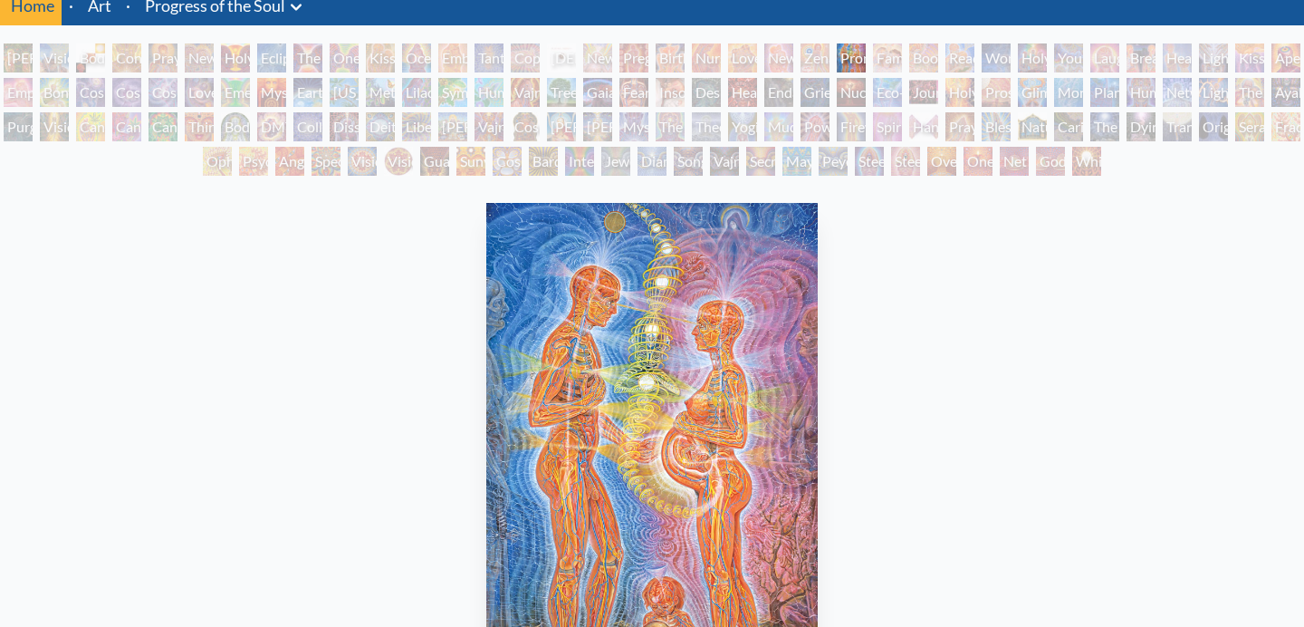
click at [915, 59] on div "Boo-boo" at bounding box center [923, 57] width 29 height 29
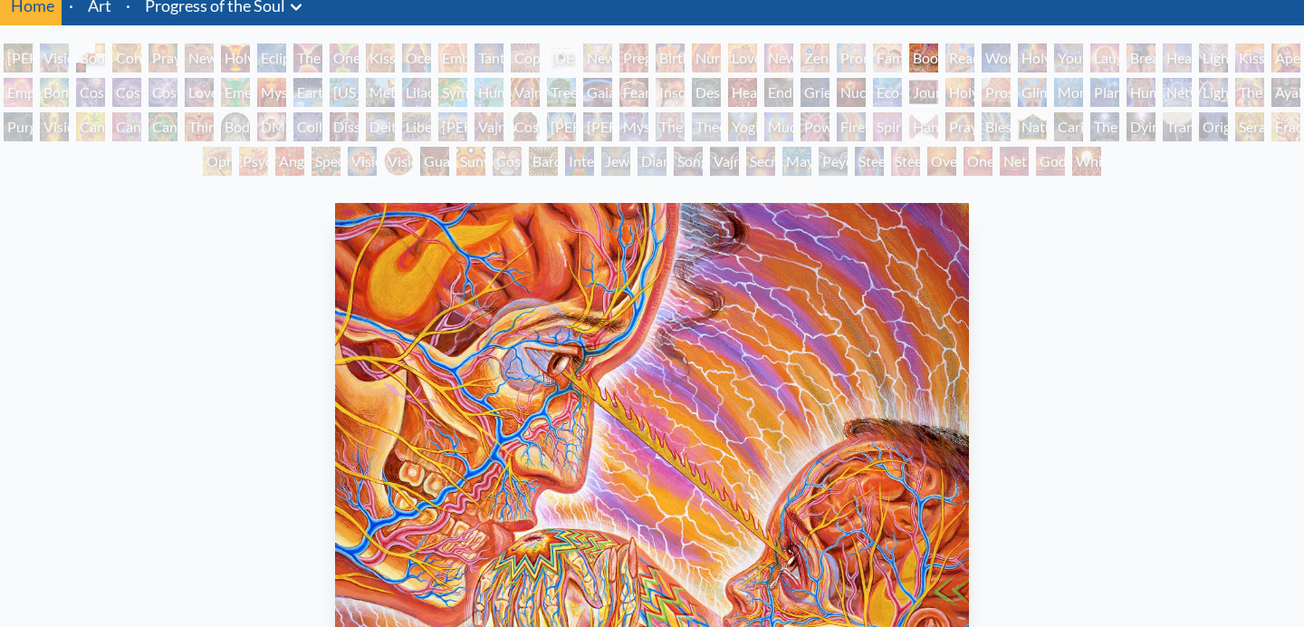
click at [559, 53] on div "[DEMOGRAPHIC_DATA] Embryo" at bounding box center [561, 57] width 29 height 29
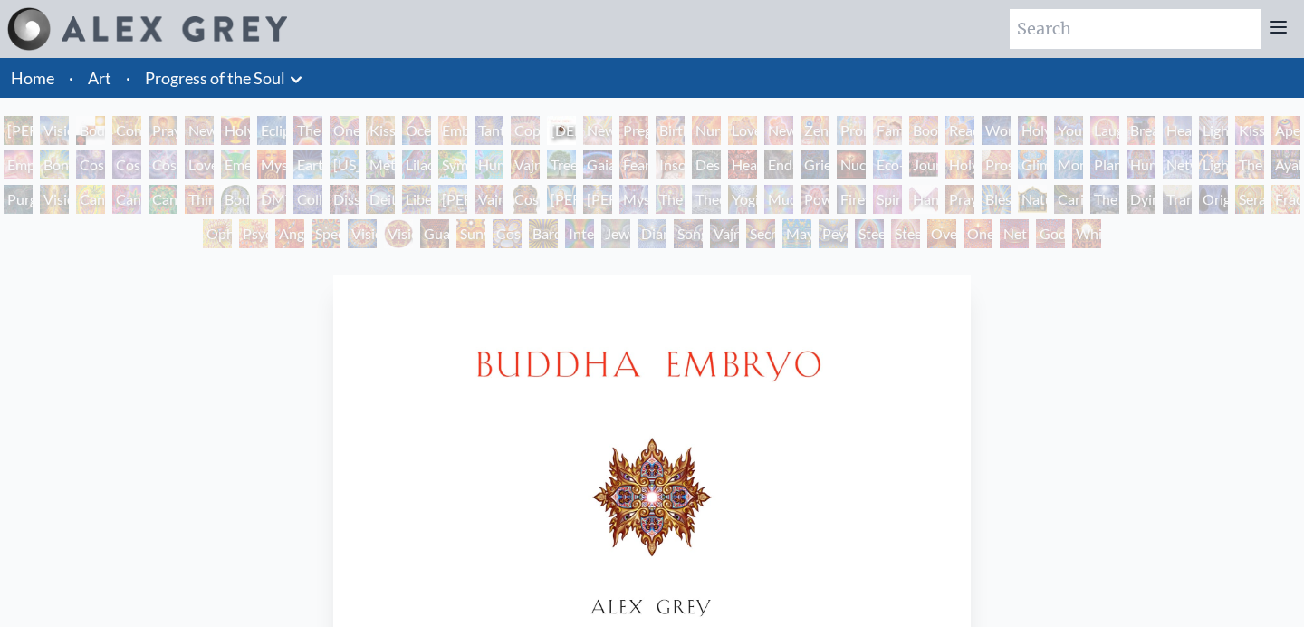
click at [284, 85] on link "Progress of the Soul" at bounding box center [215, 77] width 140 height 25
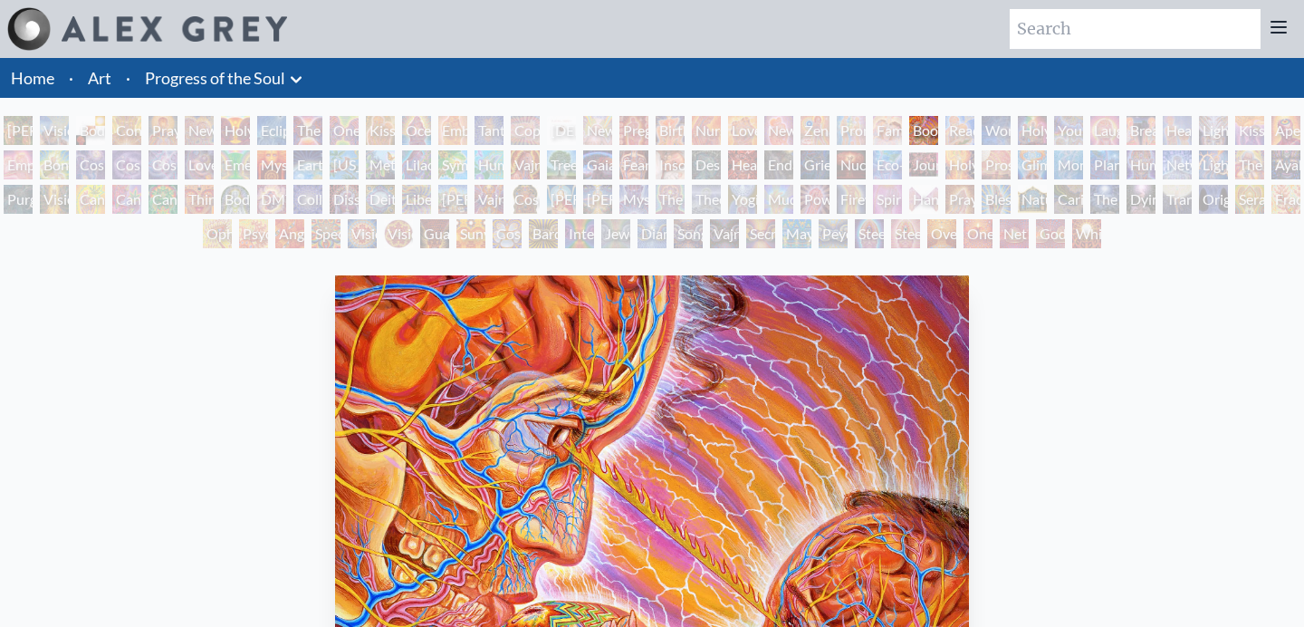
scroll to position [72, 0]
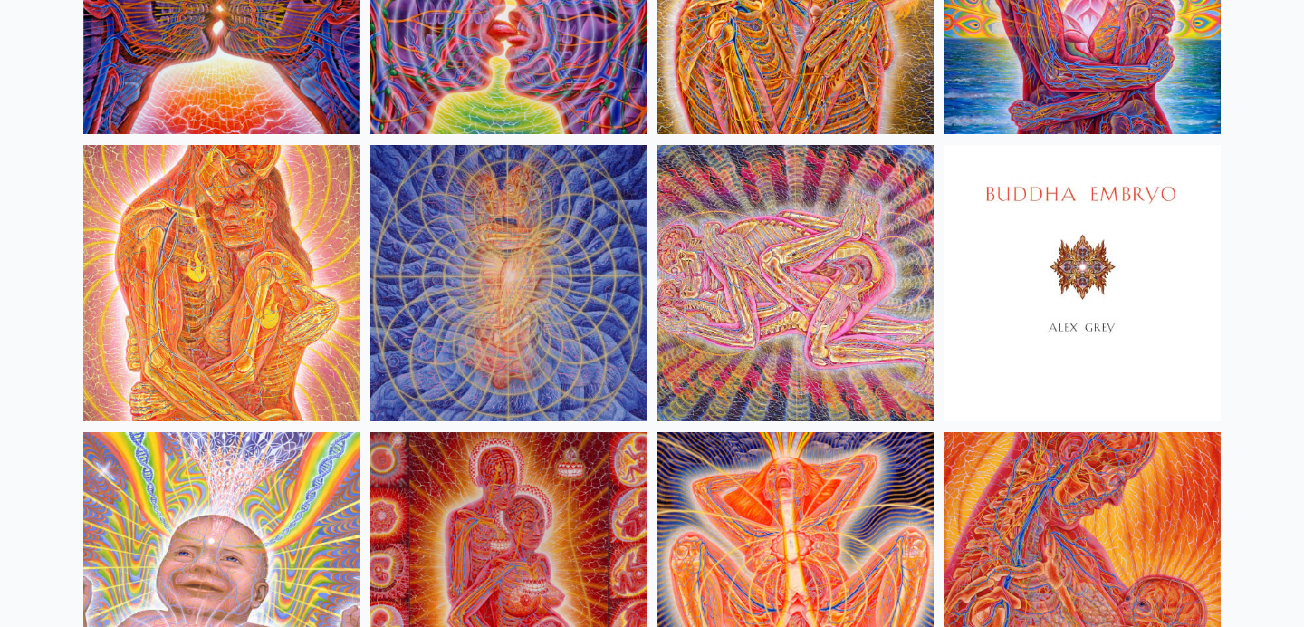
scroll to position [920, 0]
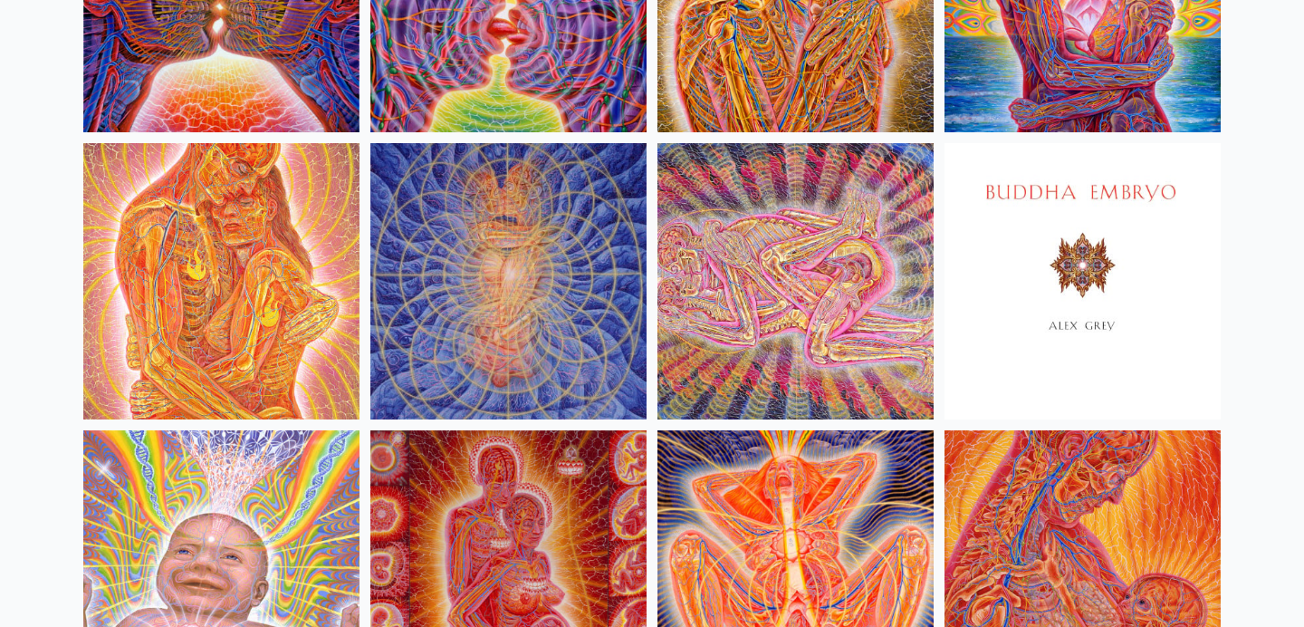
click at [753, 231] on img at bounding box center [795, 281] width 276 height 276
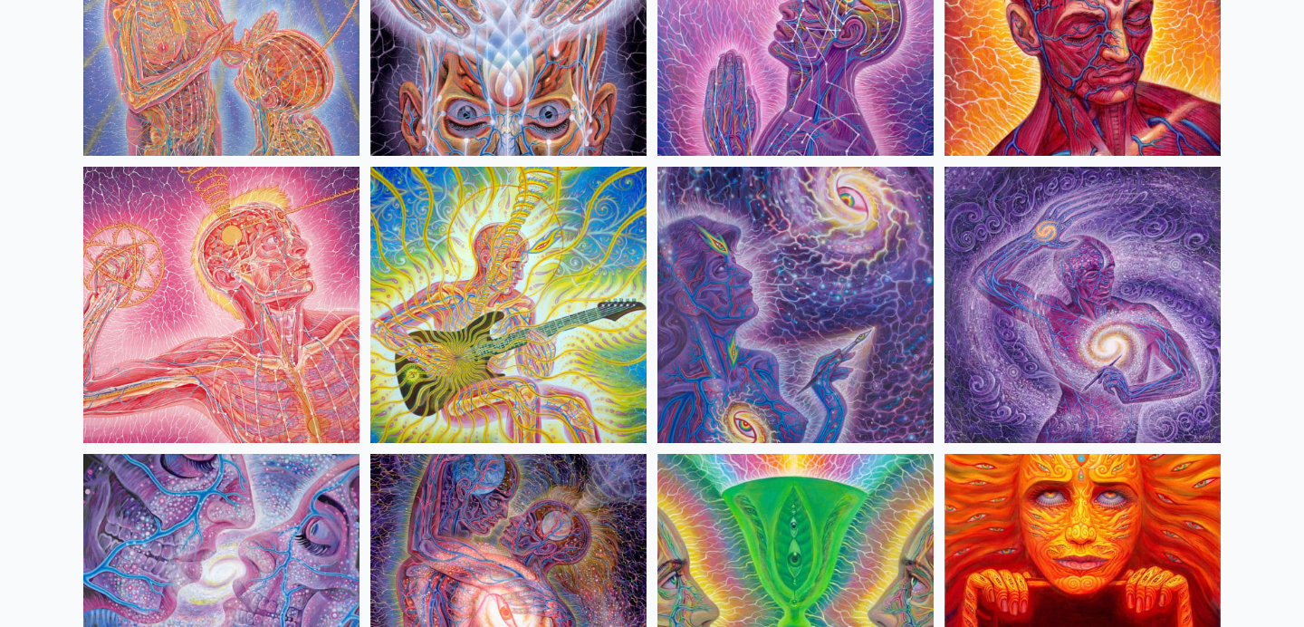
scroll to position [2965, 0]
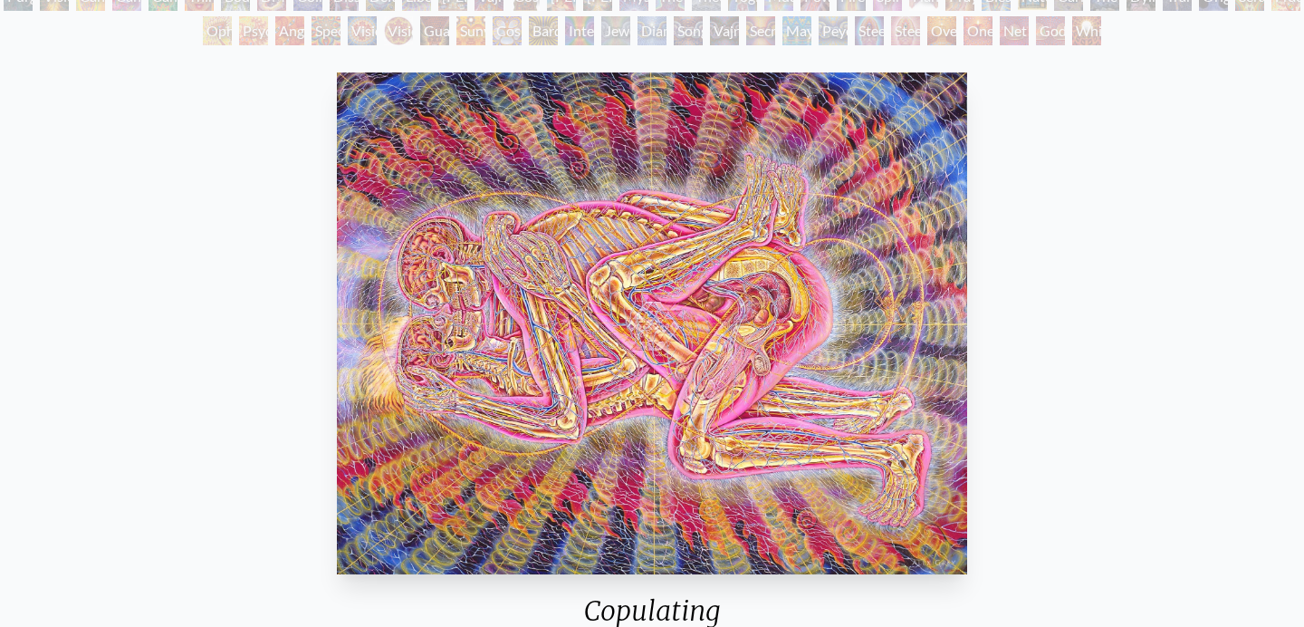
scroll to position [168, 0]
